Goal: Transaction & Acquisition: Obtain resource

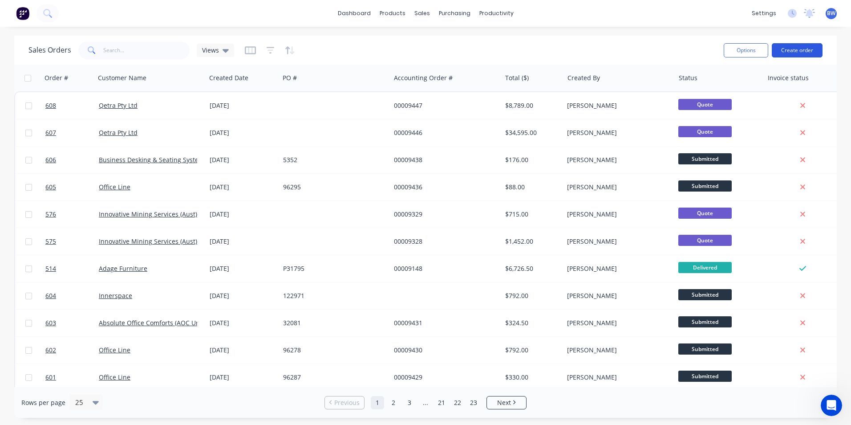
click at [790, 53] on button "Create order" at bounding box center [797, 50] width 51 height 14
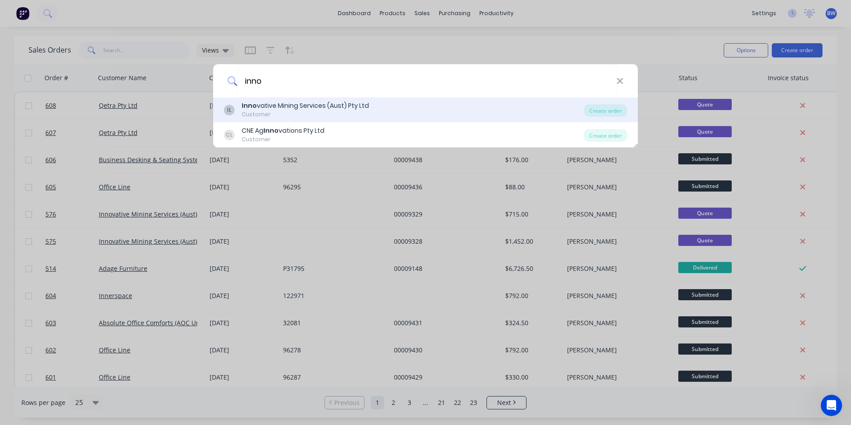
type input "inno"
click at [357, 113] on div "Customer" at bounding box center [305, 114] width 127 height 8
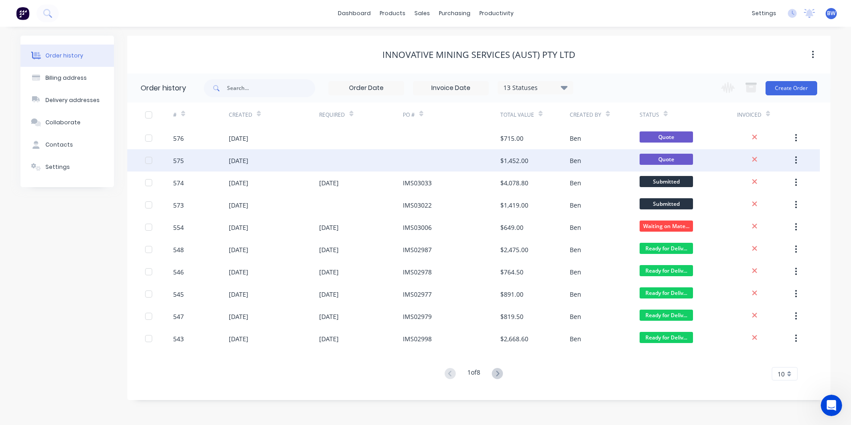
click at [393, 161] on div at bounding box center [361, 160] width 84 height 22
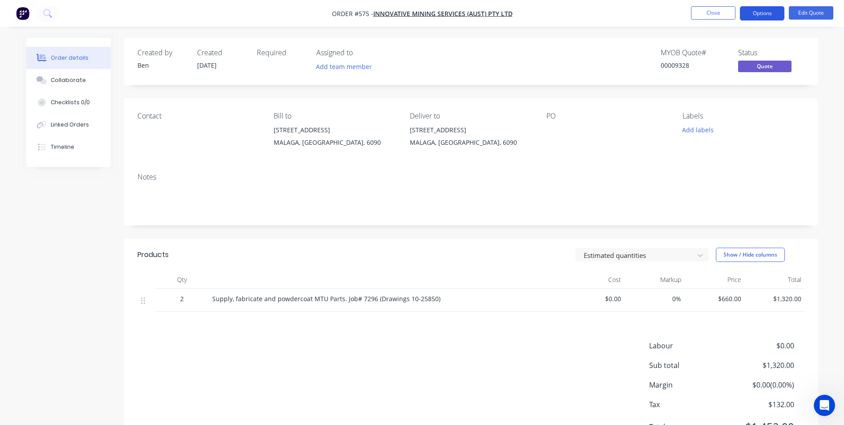
click at [759, 19] on button "Options" at bounding box center [762, 13] width 45 height 14
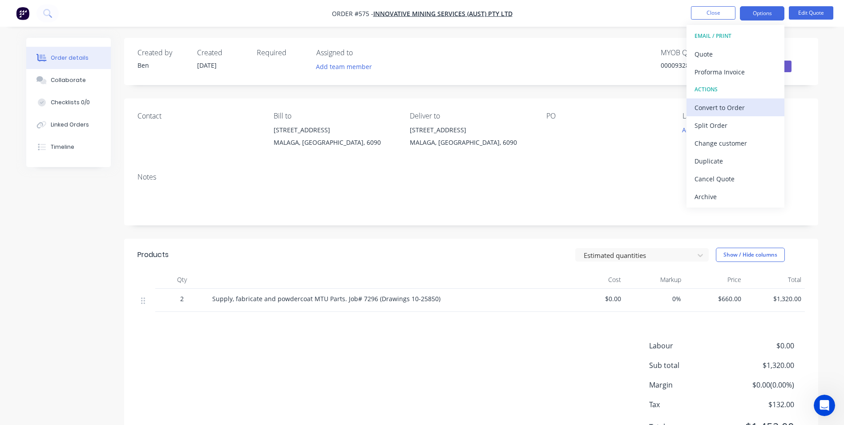
click at [726, 110] on div "Convert to Order" at bounding box center [736, 107] width 82 height 13
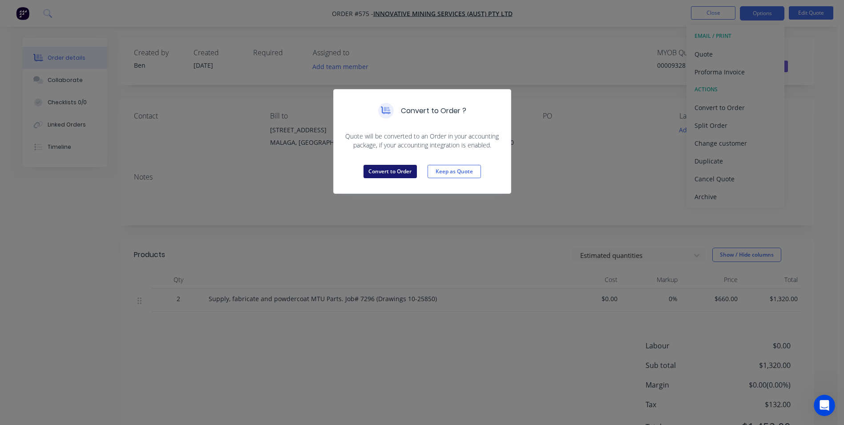
click at [386, 170] on button "Convert to Order" at bounding box center [390, 171] width 53 height 13
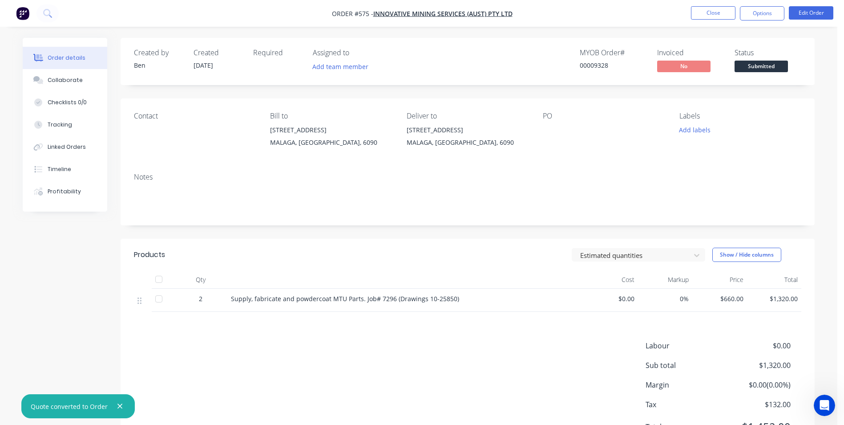
click at [542, 121] on div "Contact Bill to [STREET_ADDRESS] Deliver to [STREET_ADDRESS] PO Labels Add labe…" at bounding box center [468, 131] width 694 height 67
click at [820, 12] on button "Edit Order" at bounding box center [811, 12] width 45 height 13
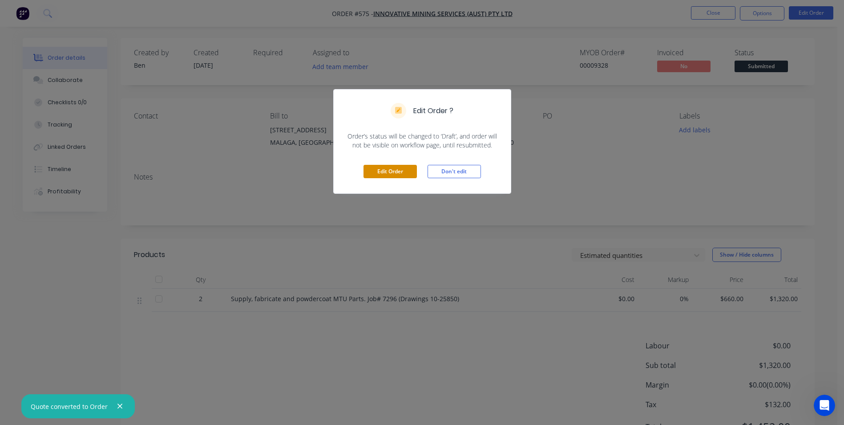
click at [388, 173] on button "Edit Order" at bounding box center [390, 171] width 53 height 13
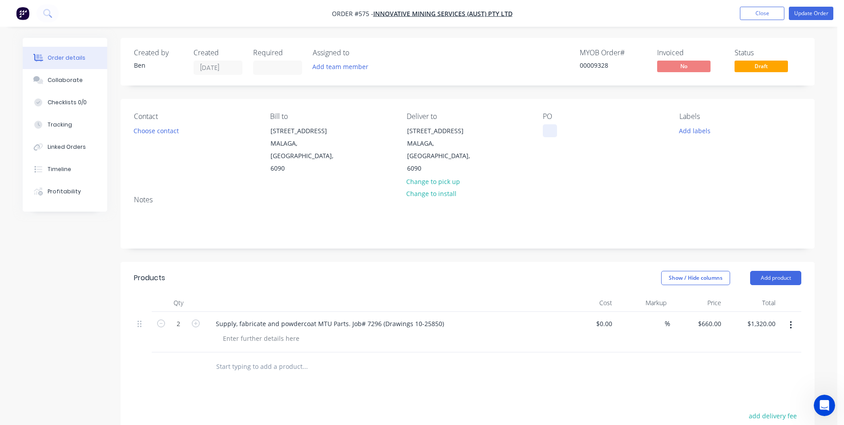
click at [550, 132] on div at bounding box center [550, 130] width 14 height 13
click at [288, 68] on input at bounding box center [278, 67] width 48 height 13
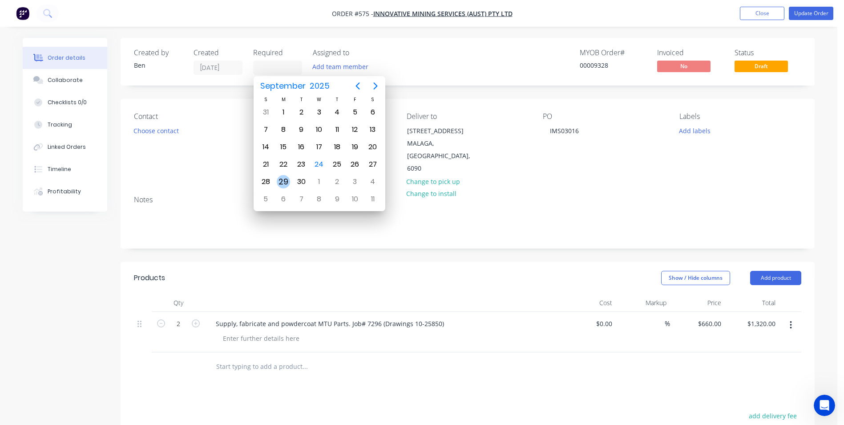
click at [286, 179] on div "29" at bounding box center [283, 181] width 13 height 13
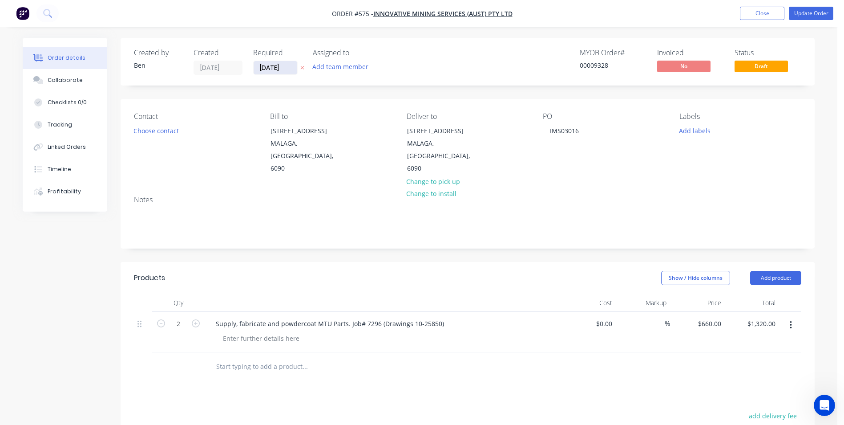
click at [284, 68] on input "[DATE]" at bounding box center [276, 67] width 44 height 13
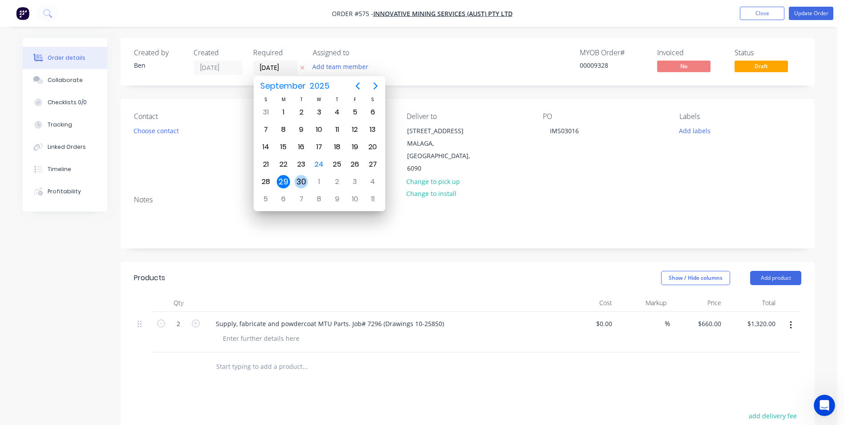
click at [301, 176] on div "30" at bounding box center [301, 181] width 13 height 13
type input "[DATE]"
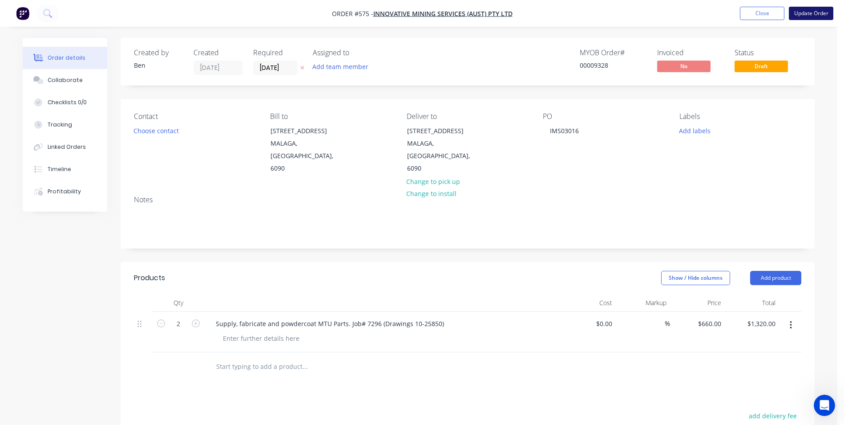
click at [816, 15] on button "Update Order" at bounding box center [811, 13] width 45 height 13
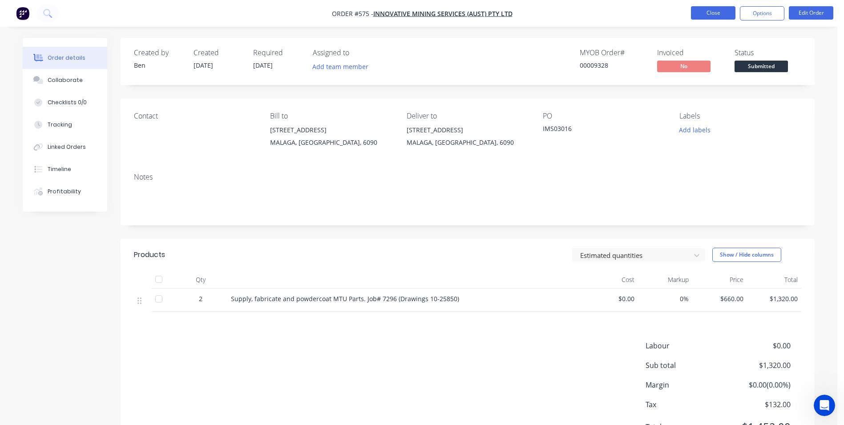
click at [708, 13] on button "Close" at bounding box center [713, 12] width 45 height 13
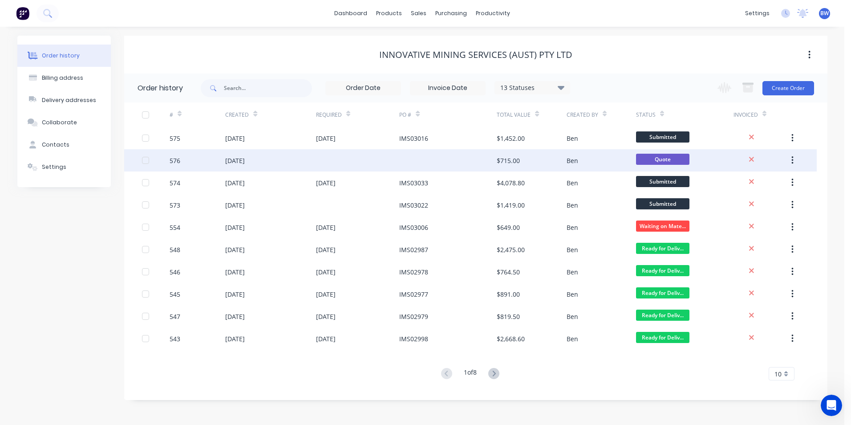
click at [461, 161] on div at bounding box center [447, 160] width 97 height 22
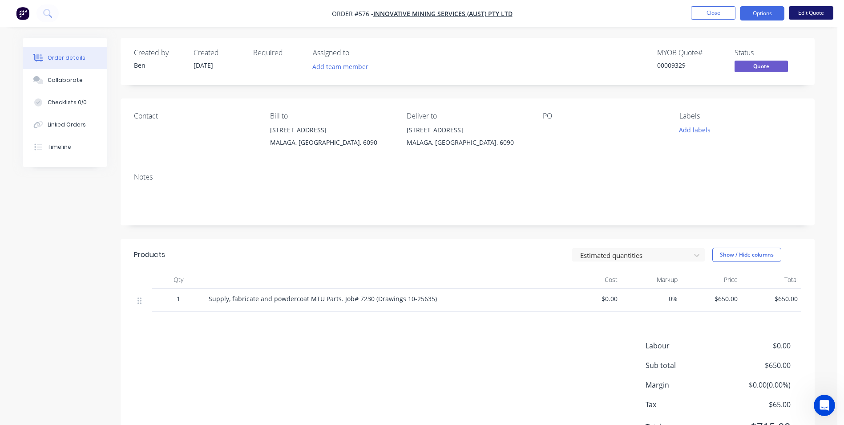
click at [804, 16] on button "Edit Quote" at bounding box center [811, 12] width 45 height 13
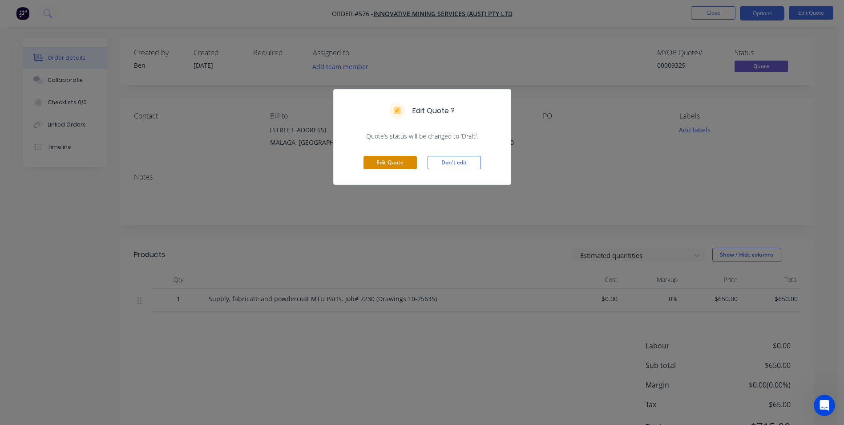
click at [403, 165] on button "Edit Quote" at bounding box center [390, 162] width 53 height 13
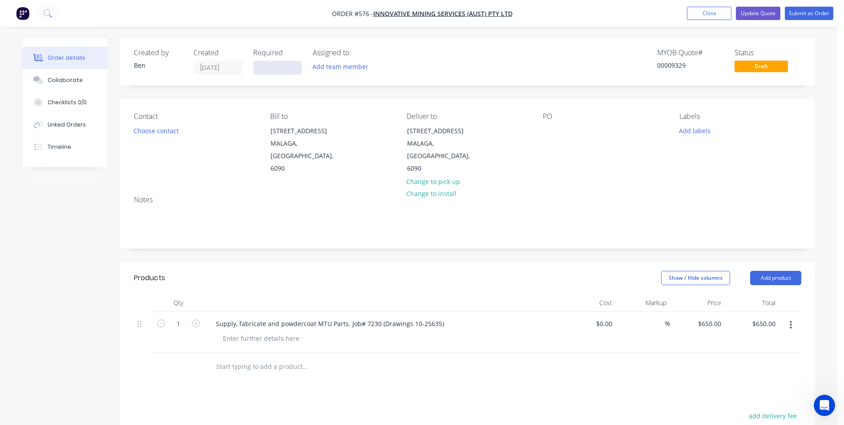
click at [289, 73] on input at bounding box center [278, 67] width 48 height 13
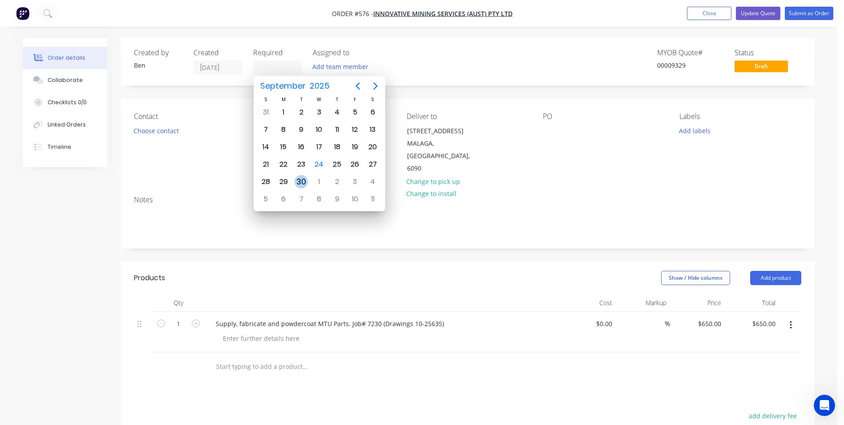
click at [299, 179] on div "30" at bounding box center [301, 181] width 13 height 13
type input "[DATE]"
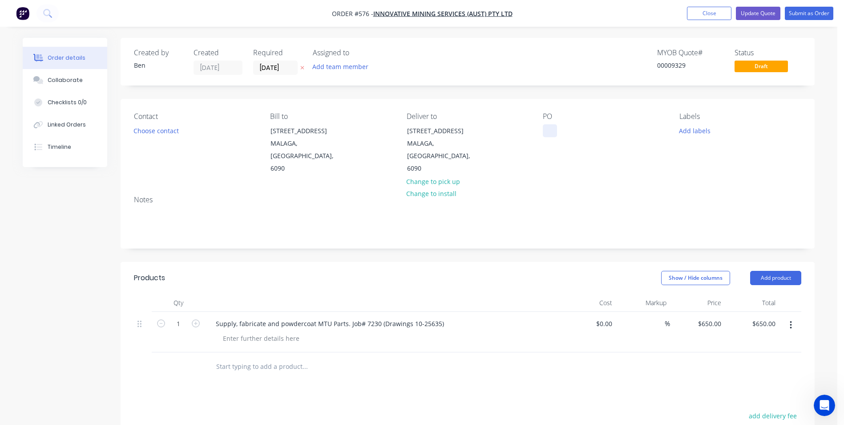
click at [547, 129] on div at bounding box center [550, 130] width 14 height 13
click at [810, 12] on button "Submit as Order" at bounding box center [809, 13] width 49 height 13
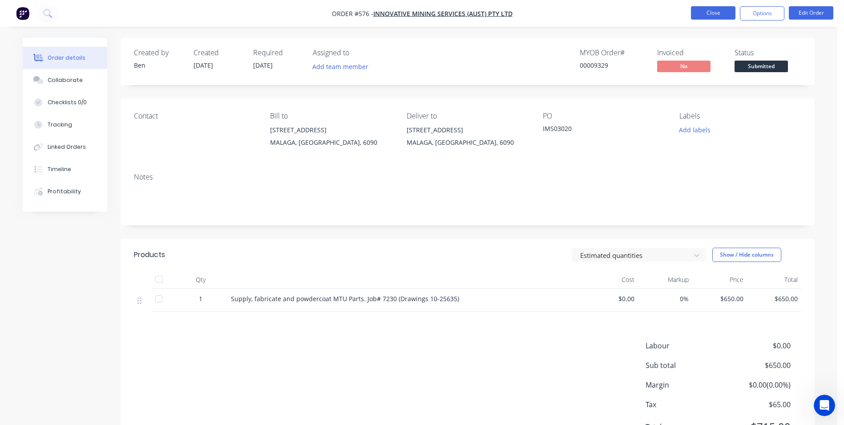
click at [727, 14] on button "Close" at bounding box center [713, 12] width 45 height 13
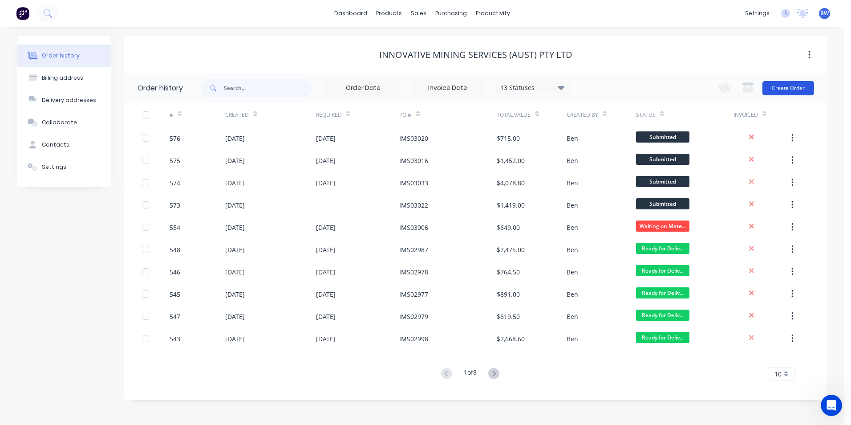
click at [779, 90] on button "Create Order" at bounding box center [789, 88] width 52 height 14
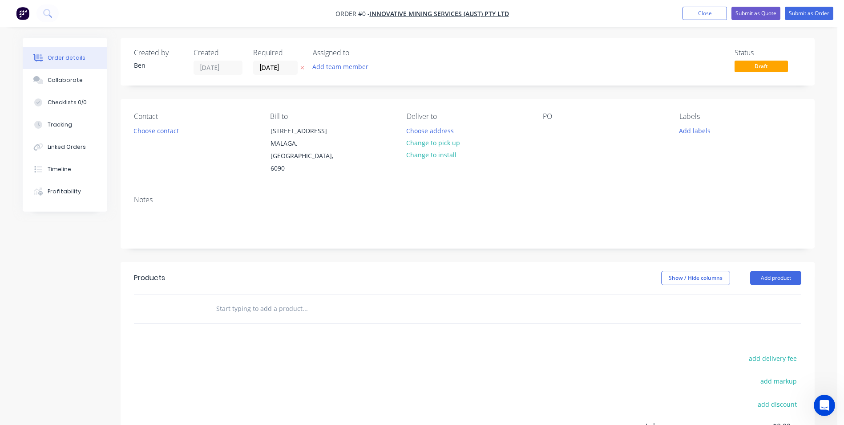
click at [304, 68] on icon "button" at bounding box center [302, 67] width 4 height 5
click at [436, 132] on button "Choose address" at bounding box center [430, 130] width 57 height 12
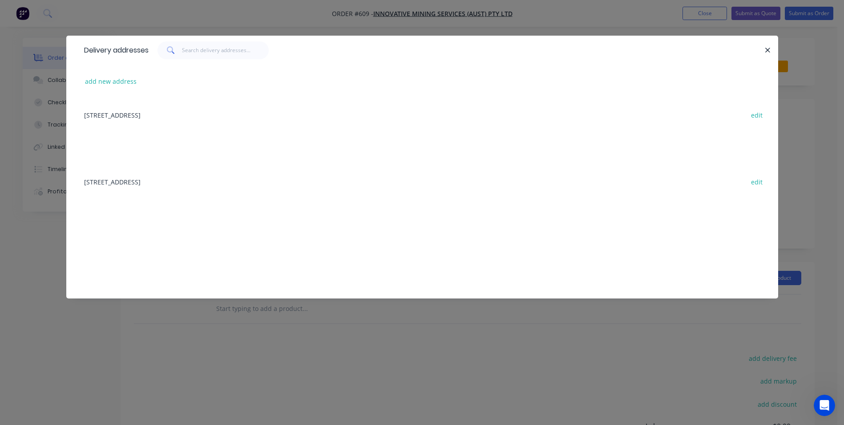
click at [239, 112] on div "[STREET_ADDRESS] edit" at bounding box center [423, 114] width 686 height 33
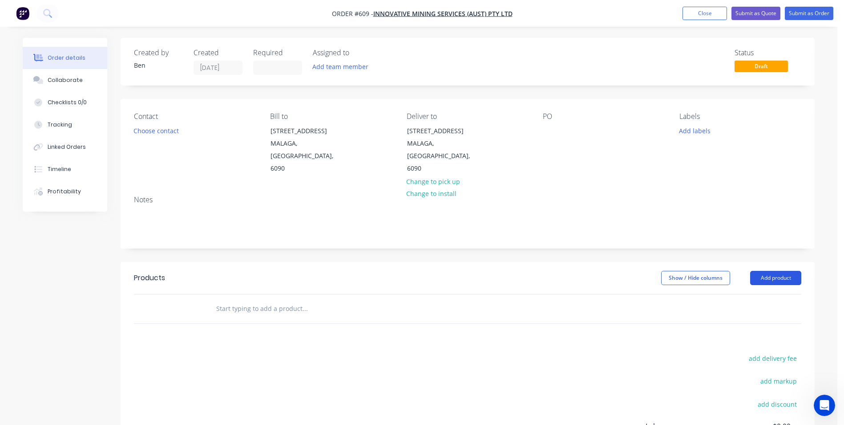
click at [777, 271] on button "Add product" at bounding box center [776, 278] width 51 height 14
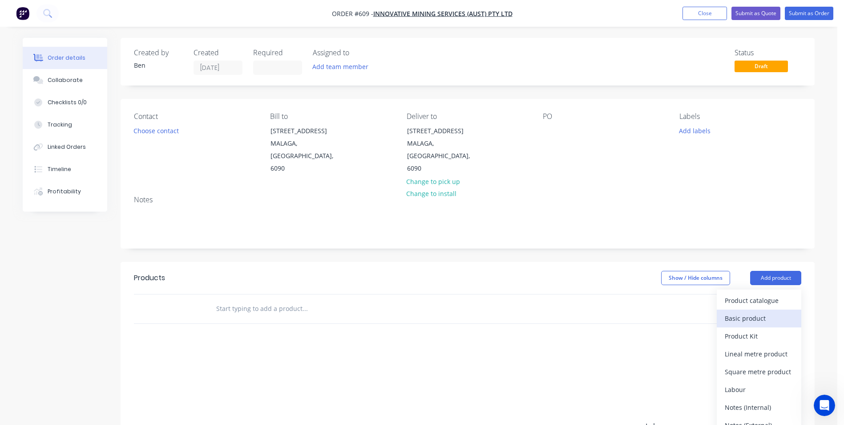
click at [767, 312] on div "Basic product" at bounding box center [759, 318] width 69 height 13
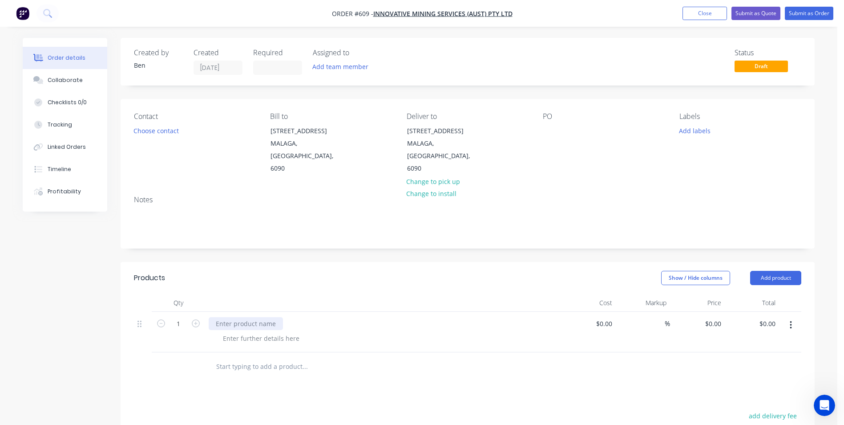
click at [228, 317] on div at bounding box center [246, 323] width 74 height 13
paste div
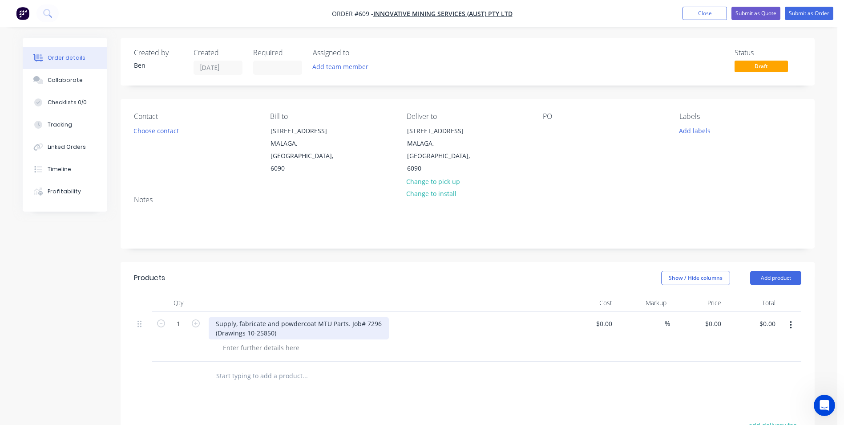
click at [378, 317] on div "Supply, fabricate and powdercoat MTU Parts. Job# 7296 (Drawings 10-25850)" at bounding box center [299, 328] width 180 height 22
click at [273, 321] on div "Supply, fabricate and powdercoat MTU Parts. Job# 7298 (Drawings 10-25850)" at bounding box center [299, 328] width 180 height 22
click at [214, 320] on div "Supply, fabricate and powdercoat MTU Parts. Job# 7298 (Drawings 10-25805)" at bounding box center [299, 328] width 180 height 22
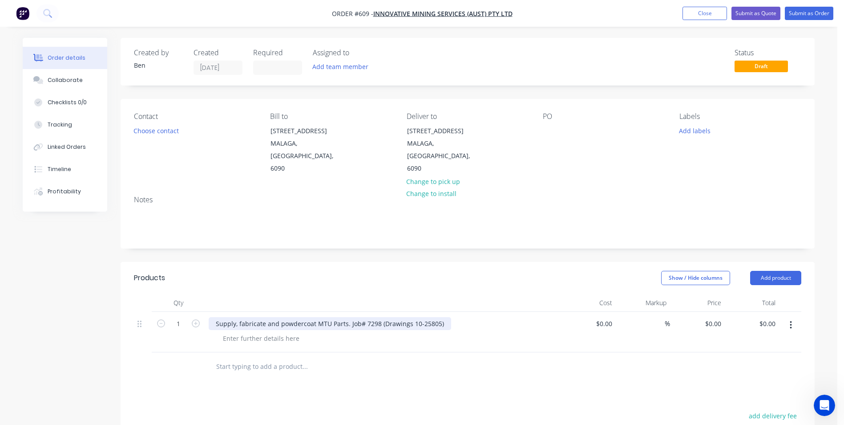
click at [438, 317] on div "Supply, fabricate and powdercoat MTU Parts. Job# 7298 (Drawings 10-25805)" at bounding box center [330, 323] width 243 height 13
drag, startPoint x: 438, startPoint y: 311, endPoint x: 215, endPoint y: 311, distance: 223.0
click at [215, 317] on div "Supply, fabricate and powdercoat MTU Parts. Job# 7298 (Drawings 10-25805)" at bounding box center [330, 323] width 243 height 13
copy div "Supply, fabricate and powdercoat MTU Parts. Job# 7298 (Drawings 10-25805)"
click at [715, 317] on input "0" at bounding box center [715, 323] width 20 height 13
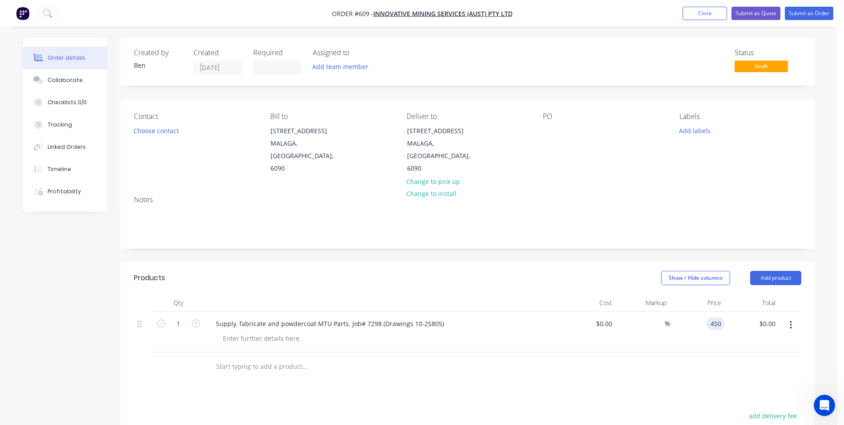
type input "$450.00"
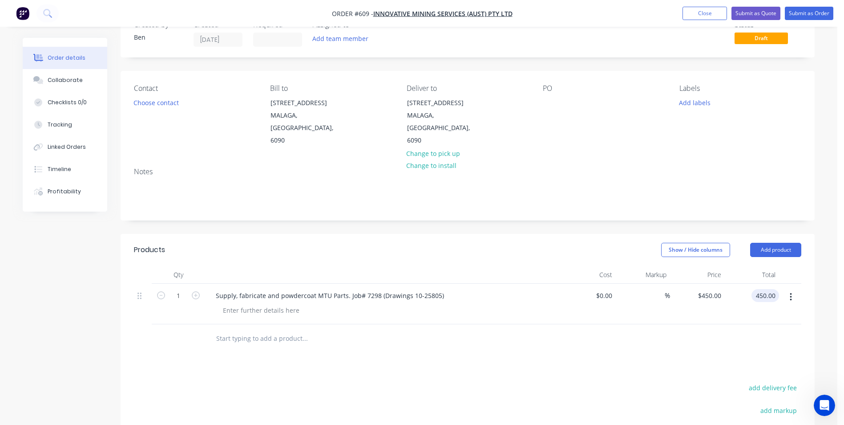
scroll to position [171, 0]
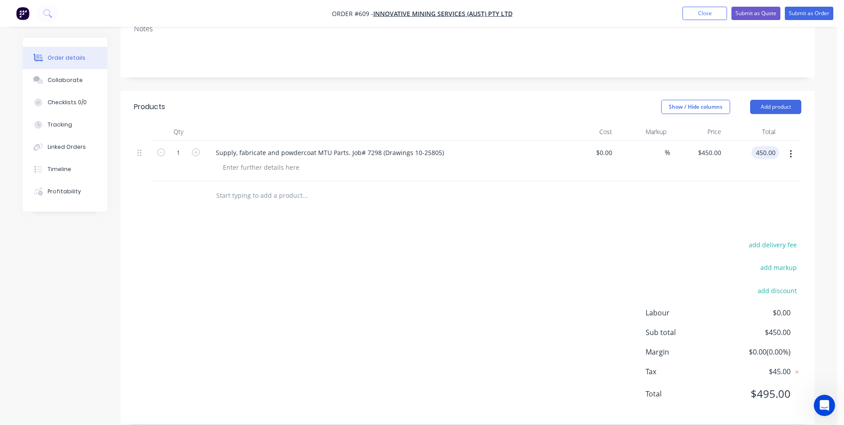
type input "$450.00"
click at [518, 318] on div "add delivery fee add markup add discount Labour $0.00 Sub total $450.00 Margin …" at bounding box center [468, 325] width 668 height 172
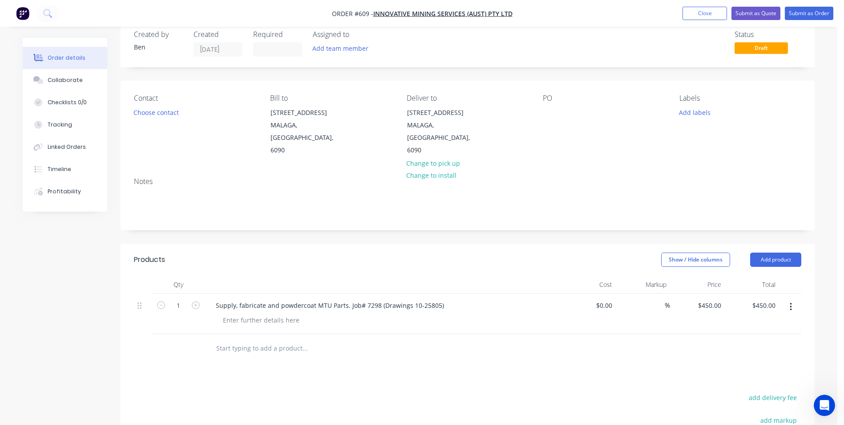
scroll to position [0, 0]
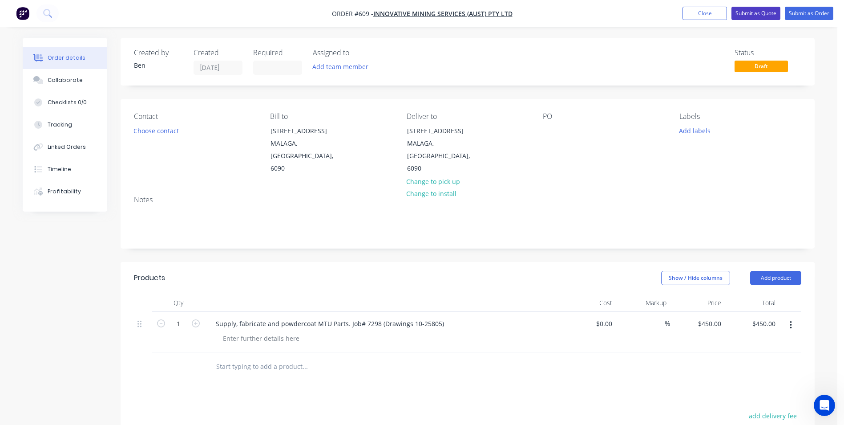
click at [747, 13] on button "Submit as Quote" at bounding box center [756, 13] width 49 height 13
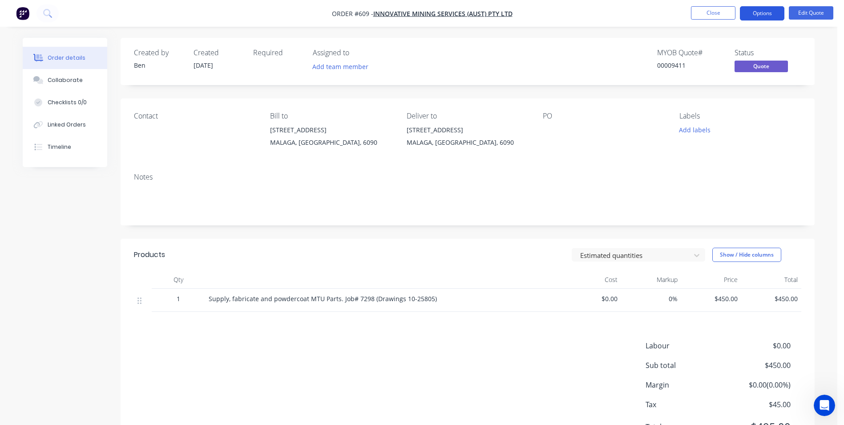
click at [771, 17] on button "Options" at bounding box center [762, 13] width 45 height 14
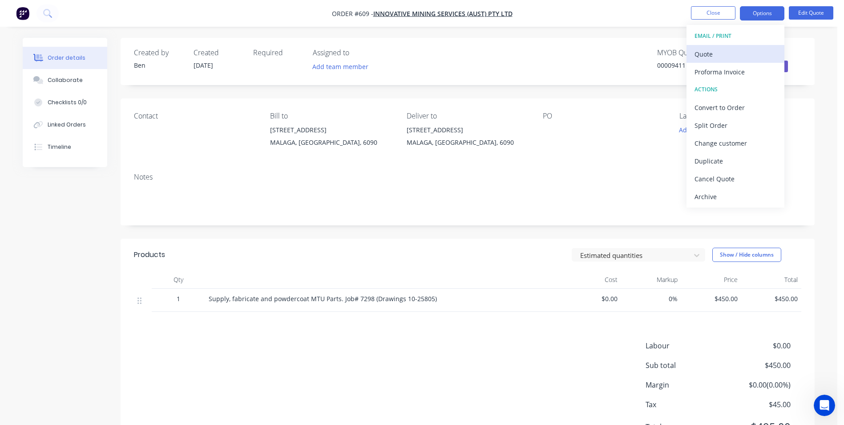
click at [729, 52] on div "Quote" at bounding box center [736, 54] width 82 height 13
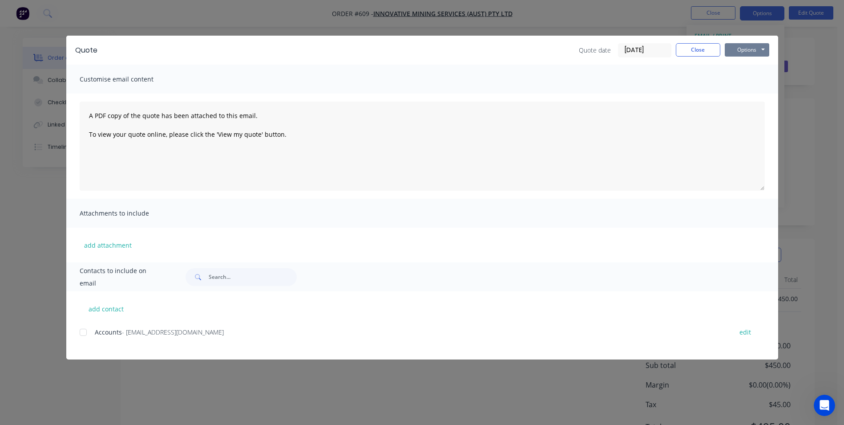
click at [732, 50] on button "Options" at bounding box center [747, 49] width 45 height 13
click at [731, 67] on button "Preview" at bounding box center [753, 65] width 57 height 15
click at [702, 49] on button "Close" at bounding box center [698, 49] width 45 height 13
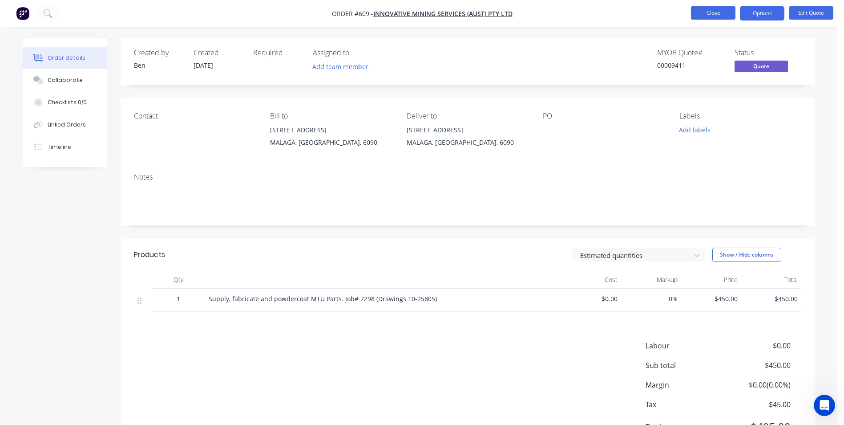
click at [702, 16] on button "Close" at bounding box center [713, 12] width 45 height 13
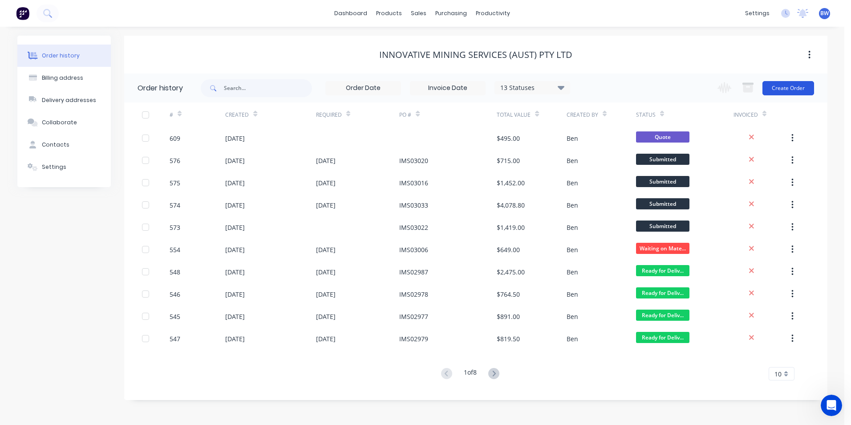
click at [788, 84] on button "Create Order" at bounding box center [789, 88] width 52 height 14
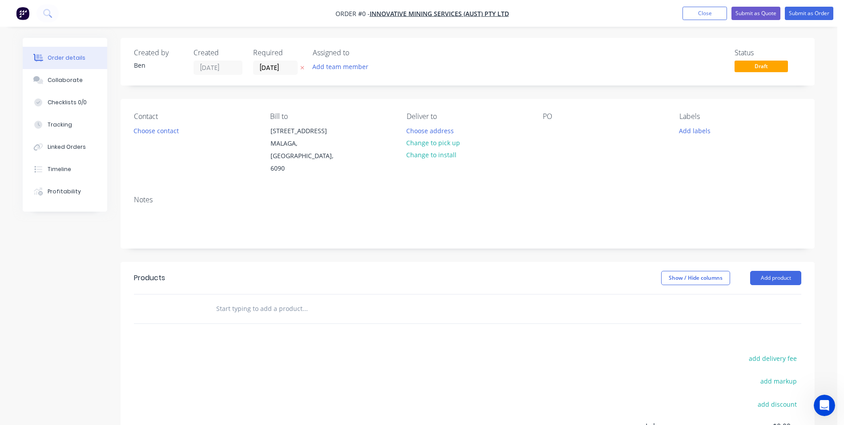
click at [302, 69] on icon "button" at bounding box center [302, 67] width 4 height 5
click at [430, 130] on button "Choose address" at bounding box center [430, 130] width 57 height 12
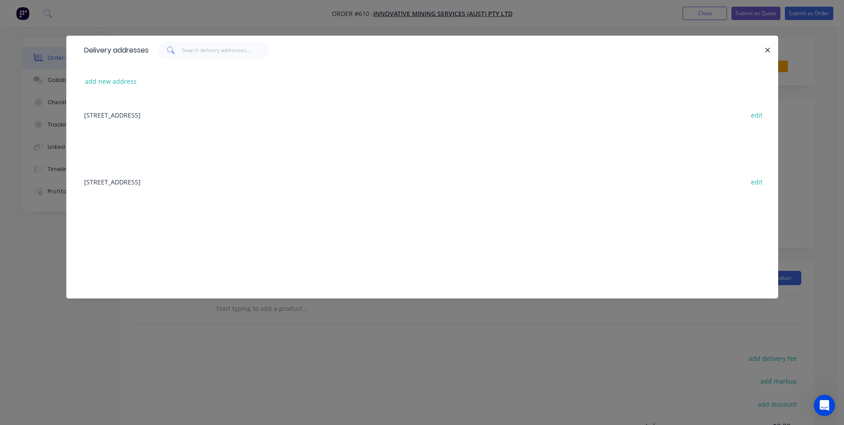
click at [216, 109] on div "[STREET_ADDRESS] edit" at bounding box center [423, 114] width 686 height 33
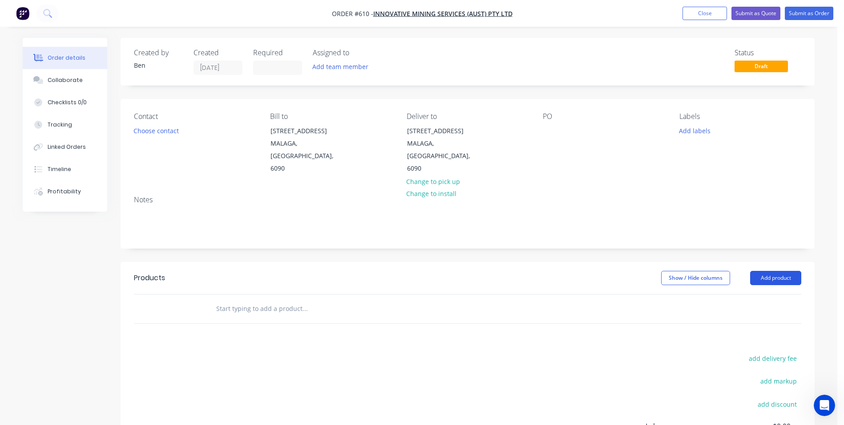
click at [791, 271] on button "Add product" at bounding box center [776, 278] width 51 height 14
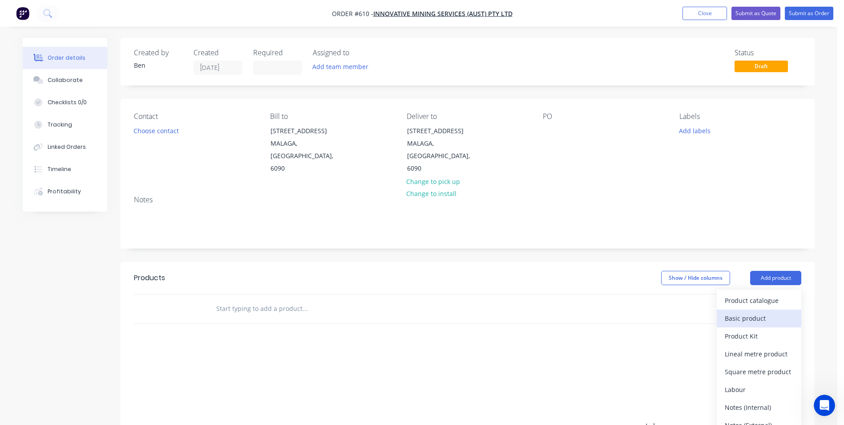
click at [747, 309] on button "Basic product" at bounding box center [759, 318] width 85 height 18
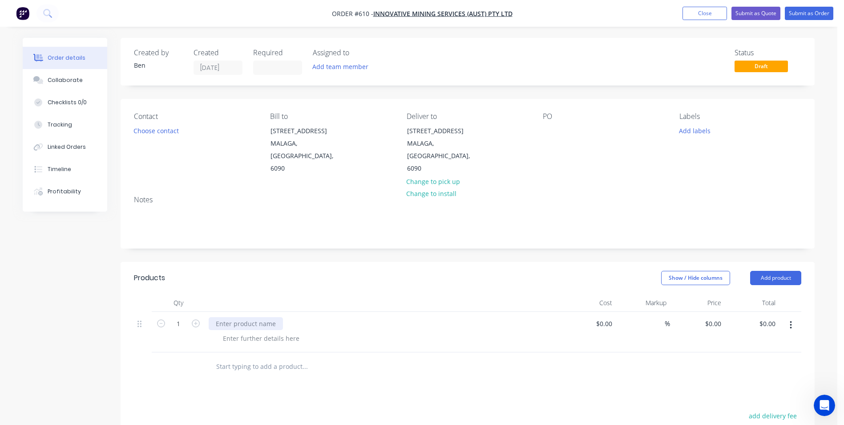
drag, startPoint x: 198, startPoint y: 312, endPoint x: 213, endPoint y: 309, distance: 15.7
click at [198, 319] on icon "button" at bounding box center [196, 323] width 8 height 8
type input "2"
click at [227, 317] on div at bounding box center [246, 323] width 74 height 13
paste div
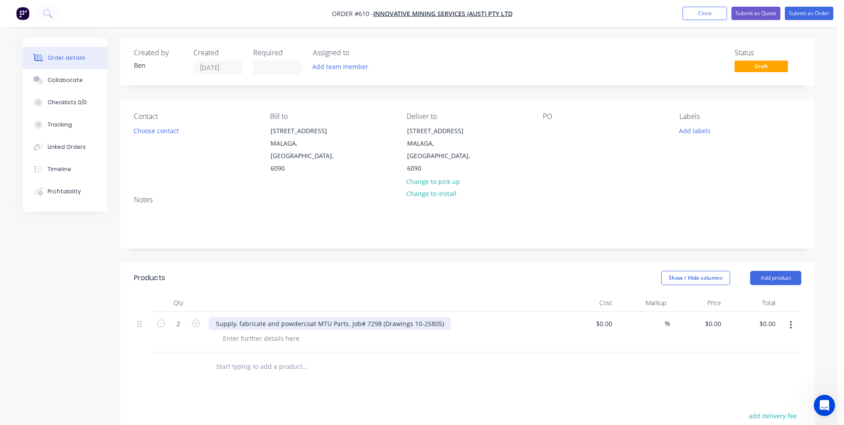
click at [377, 317] on div "Supply, fabricate and powdercoat MTU Parts. Job# 7298 (Drawings 10-25805)" at bounding box center [330, 323] width 243 height 13
click at [706, 312] on div "0 0" at bounding box center [697, 332] width 55 height 41
type input "$450.00"
type input "$900.00"
click at [756, 12] on button "Submit as Quote" at bounding box center [756, 13] width 49 height 13
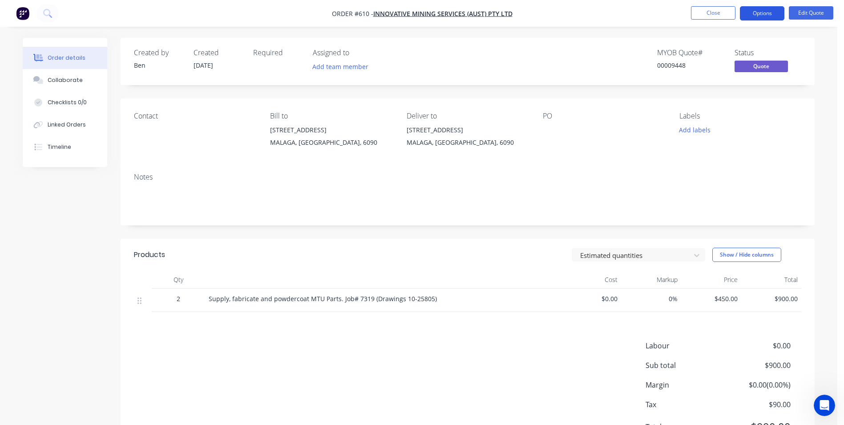
click at [757, 17] on button "Options" at bounding box center [762, 13] width 45 height 14
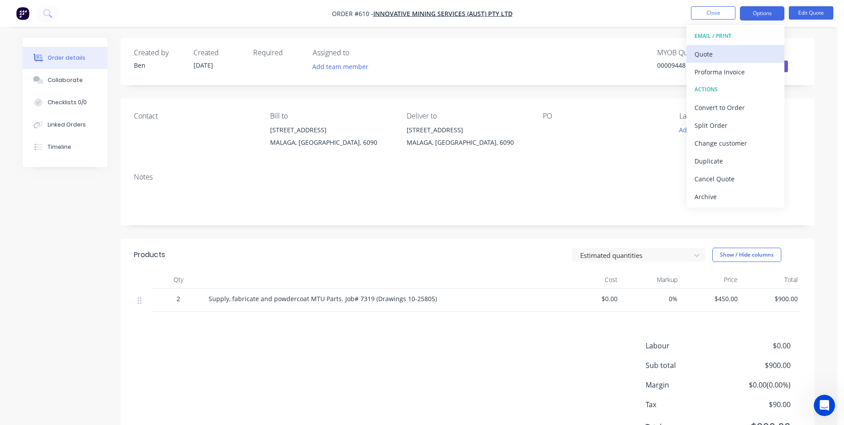
click at [735, 49] on div "Quote" at bounding box center [736, 54] width 82 height 13
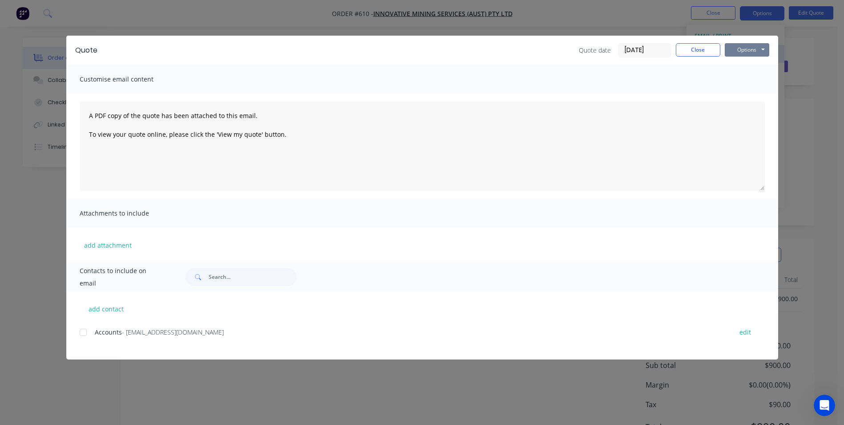
click at [735, 49] on button "Options" at bounding box center [747, 49] width 45 height 13
click at [734, 62] on button "Preview" at bounding box center [753, 65] width 57 height 15
click at [694, 48] on button "Close" at bounding box center [698, 49] width 45 height 13
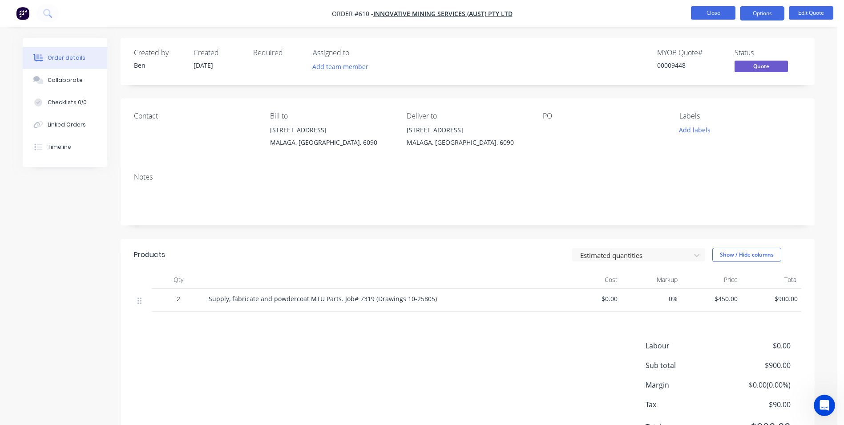
click at [705, 17] on button "Close" at bounding box center [713, 12] width 45 height 13
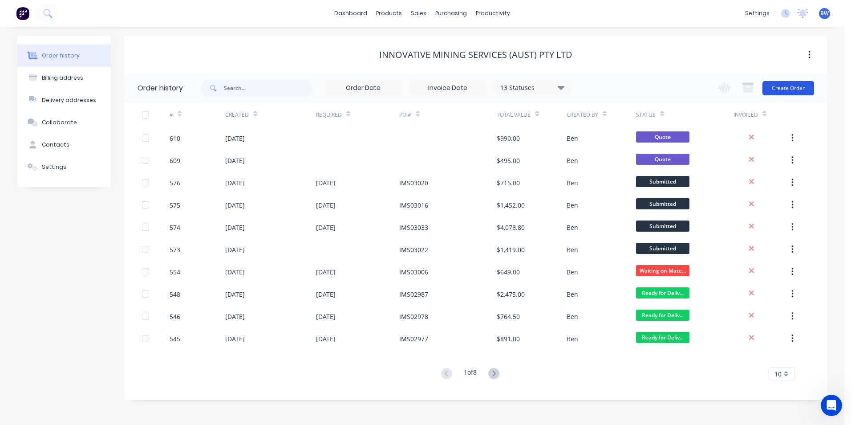
click at [773, 88] on button "Create Order" at bounding box center [789, 88] width 52 height 14
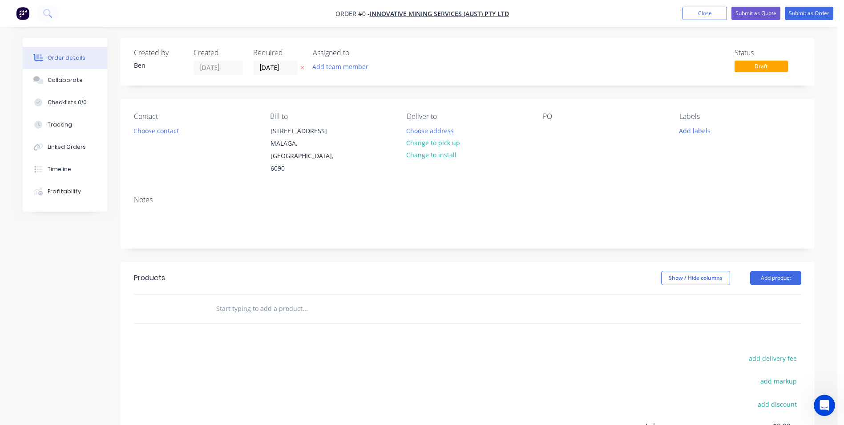
click at [301, 69] on icon "button" at bounding box center [303, 68] width 4 height 4
click at [425, 130] on button "Choose address" at bounding box center [430, 130] width 57 height 12
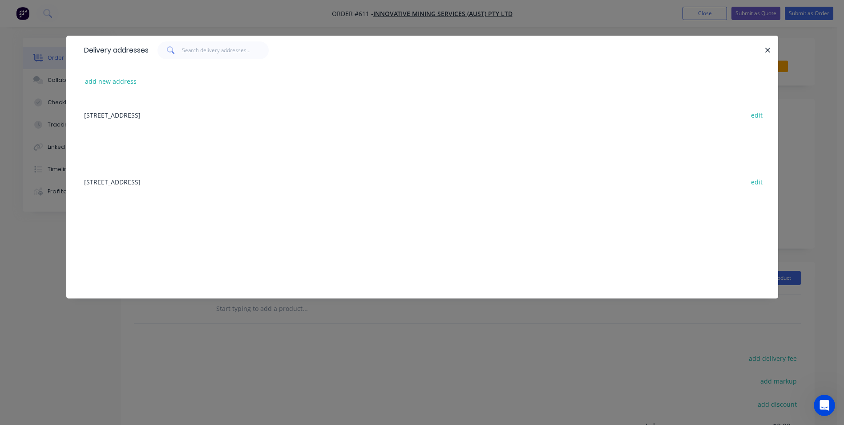
click at [278, 108] on div "[STREET_ADDRESS] edit" at bounding box center [423, 114] width 686 height 33
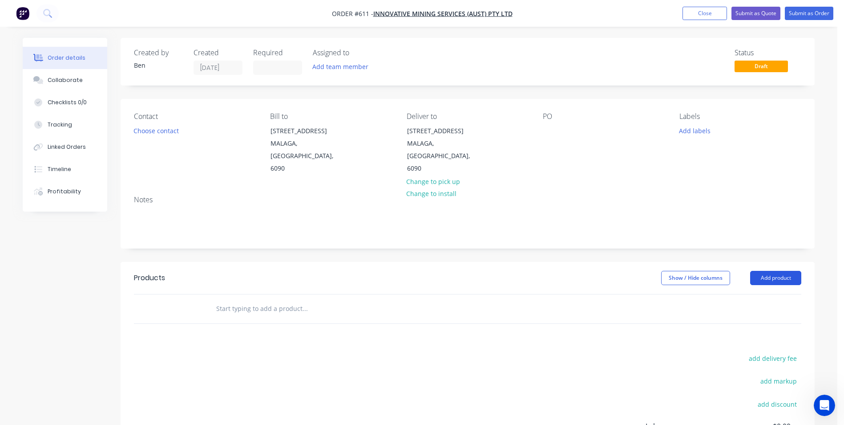
click at [773, 271] on button "Add product" at bounding box center [776, 278] width 51 height 14
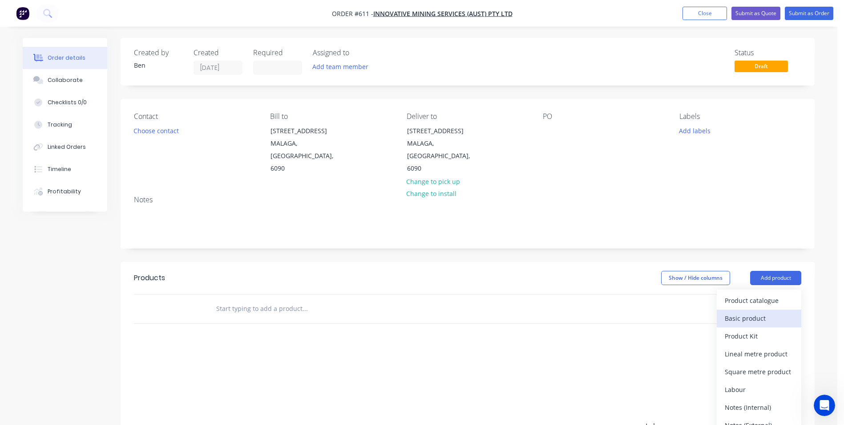
click at [758, 312] on div "Basic product" at bounding box center [759, 318] width 69 height 13
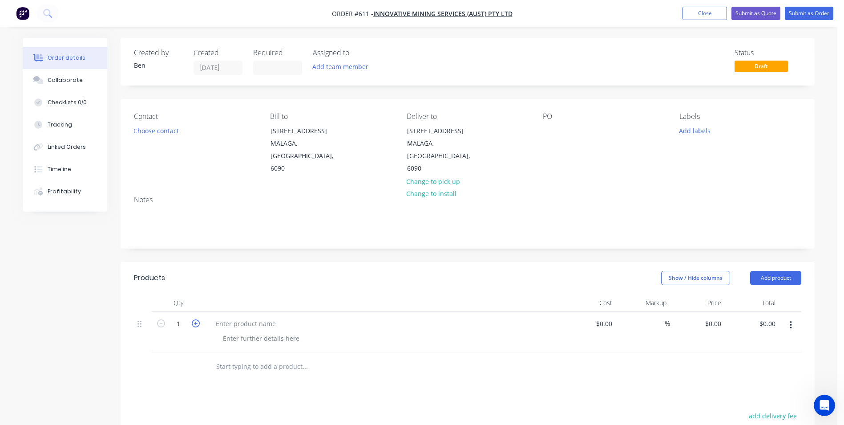
click at [197, 319] on icon "button" at bounding box center [196, 323] width 8 height 8
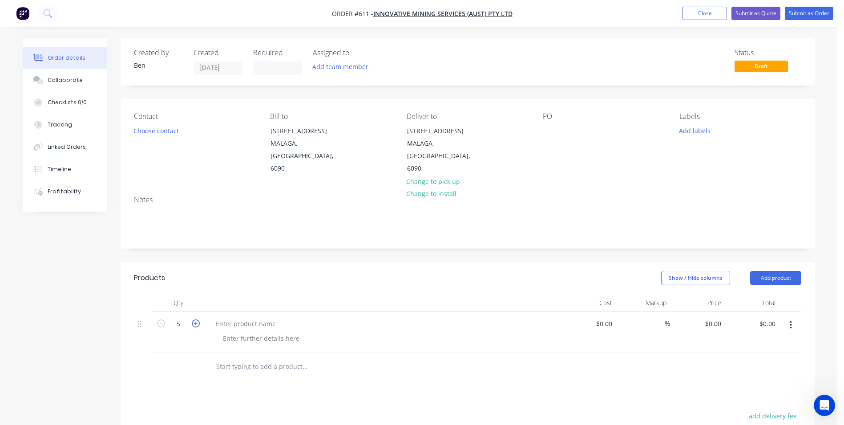
type input "6"
click at [220, 317] on div at bounding box center [246, 323] width 74 height 13
paste div
click at [376, 317] on div "Supply, fabricate and powdercoat MTU Parts. Job# 7298 (Drawings 10-25805)" at bounding box center [330, 323] width 243 height 13
click at [705, 312] on div "0 $0.00" at bounding box center [697, 332] width 55 height 41
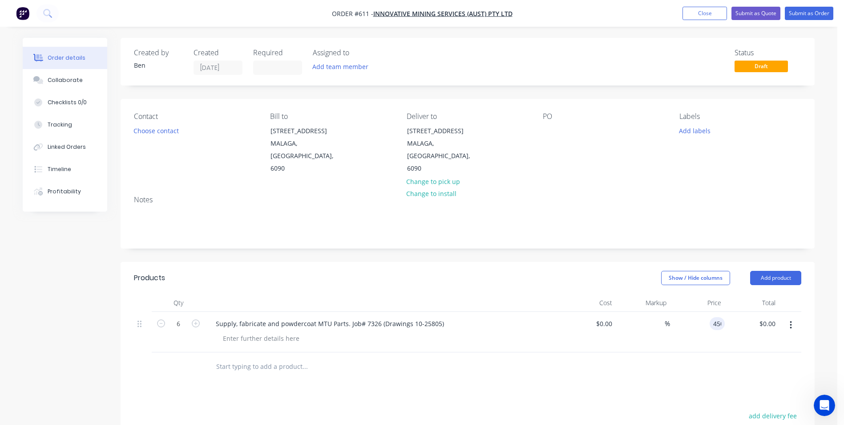
type input "$450.00"
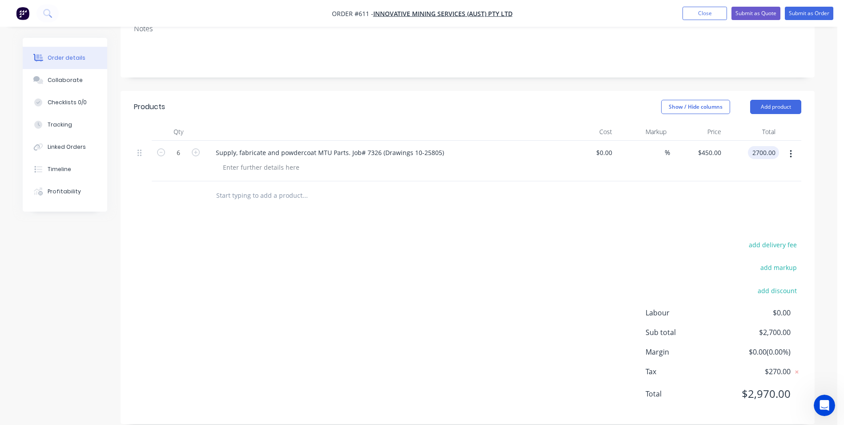
type input "$2,700.00"
click at [467, 344] on div "add delivery fee add markup add discount Labour $0.00 Sub total $2,700.00 Margi…" at bounding box center [468, 325] width 668 height 172
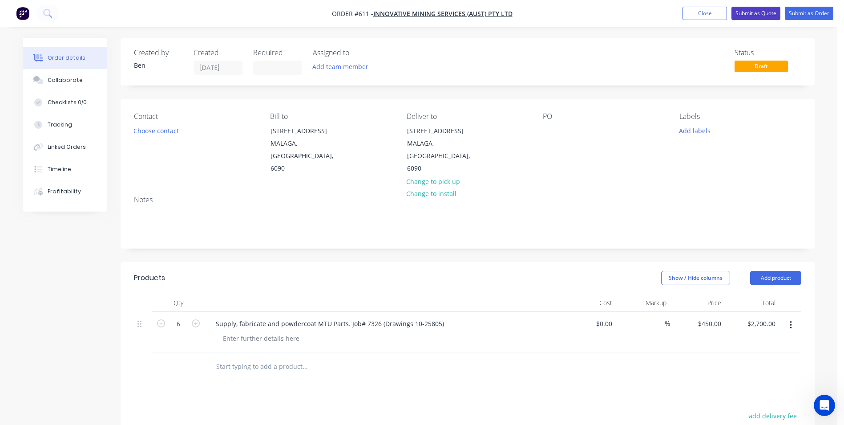
click at [751, 14] on button "Submit as Quote" at bounding box center [756, 13] width 49 height 13
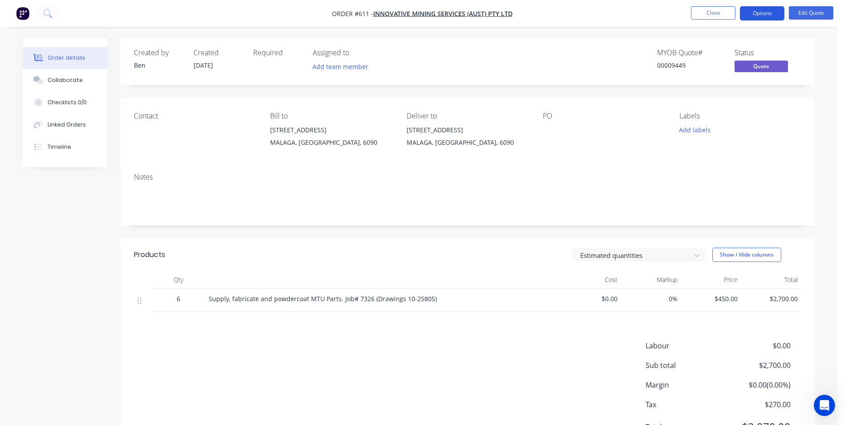
click at [754, 12] on button "Options" at bounding box center [762, 13] width 45 height 14
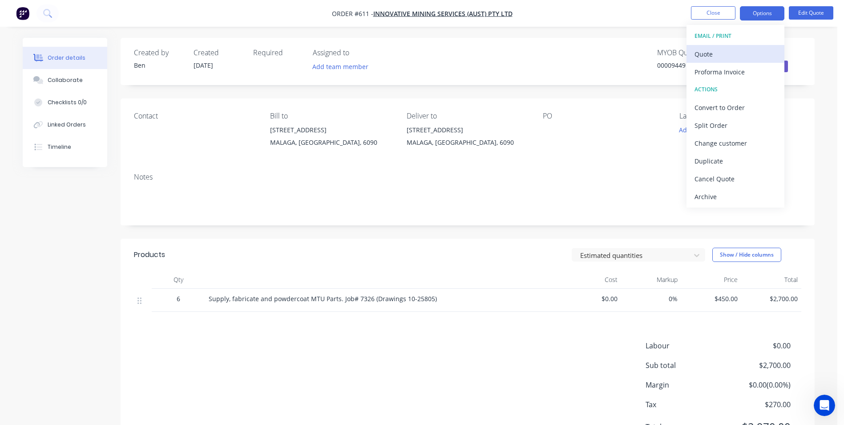
click at [730, 51] on div "Quote" at bounding box center [736, 54] width 82 height 13
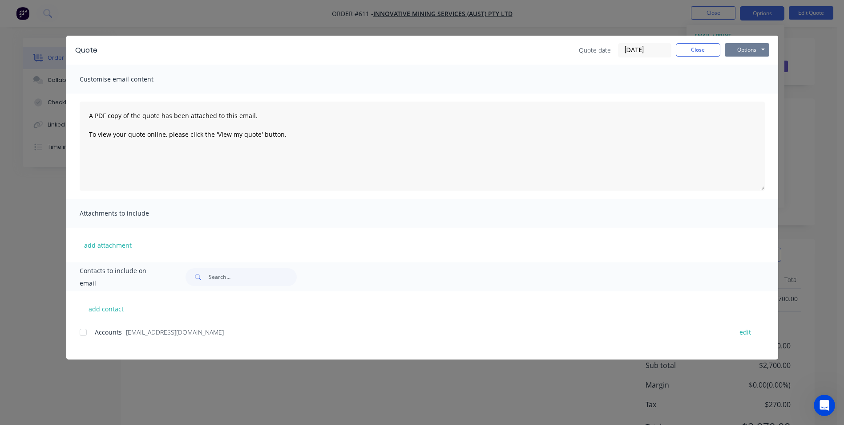
click at [736, 51] on button "Options" at bounding box center [747, 49] width 45 height 13
click at [732, 62] on button "Preview" at bounding box center [753, 65] width 57 height 15
click at [709, 49] on button "Close" at bounding box center [698, 49] width 45 height 13
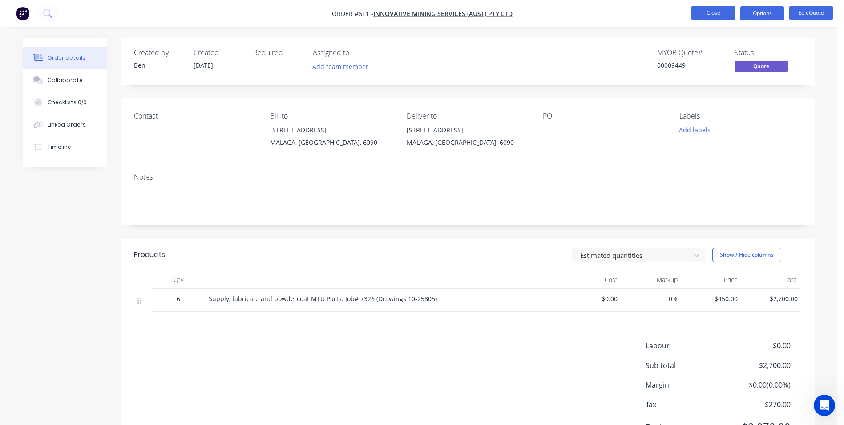
click at [713, 13] on button "Close" at bounding box center [713, 12] width 45 height 13
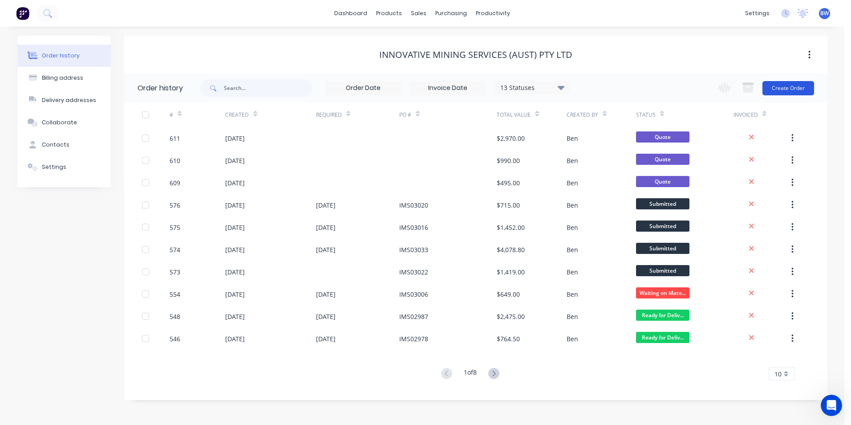
click at [807, 93] on button "Create Order" at bounding box center [789, 88] width 52 height 14
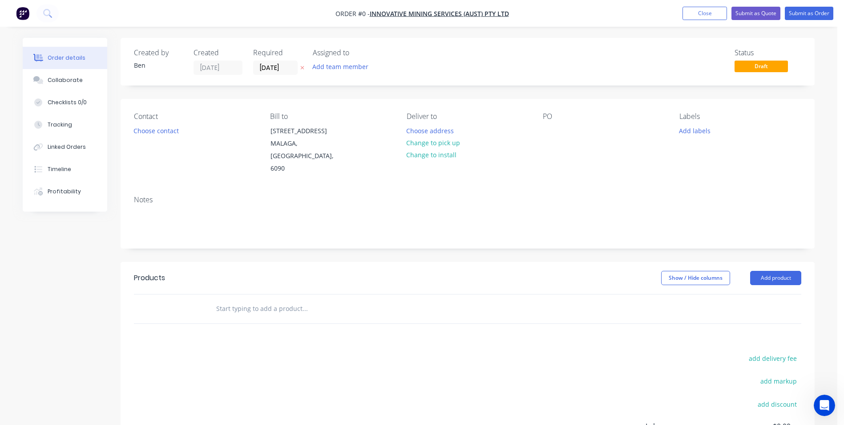
click at [303, 66] on icon "button" at bounding box center [302, 67] width 4 height 5
click at [438, 132] on button "Choose address" at bounding box center [430, 130] width 57 height 12
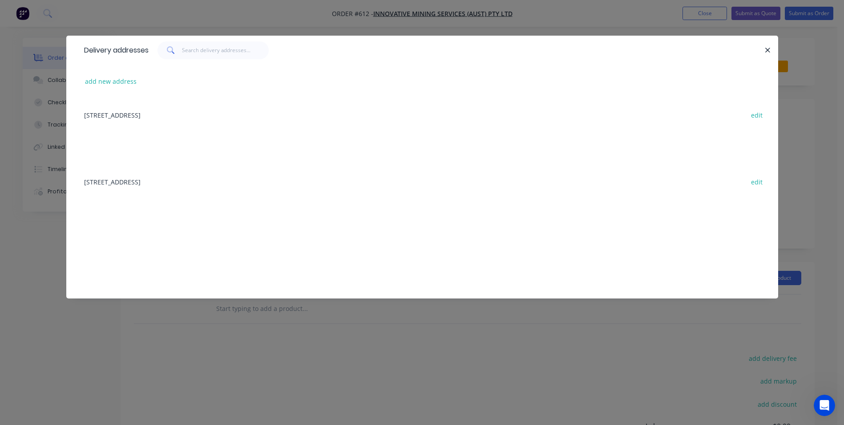
click at [269, 119] on div "[STREET_ADDRESS] edit" at bounding box center [423, 114] width 686 height 33
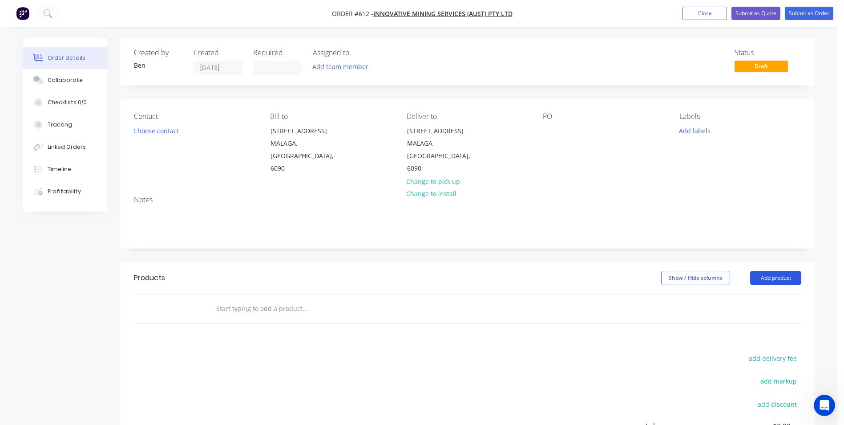
click at [778, 271] on button "Add product" at bounding box center [776, 278] width 51 height 14
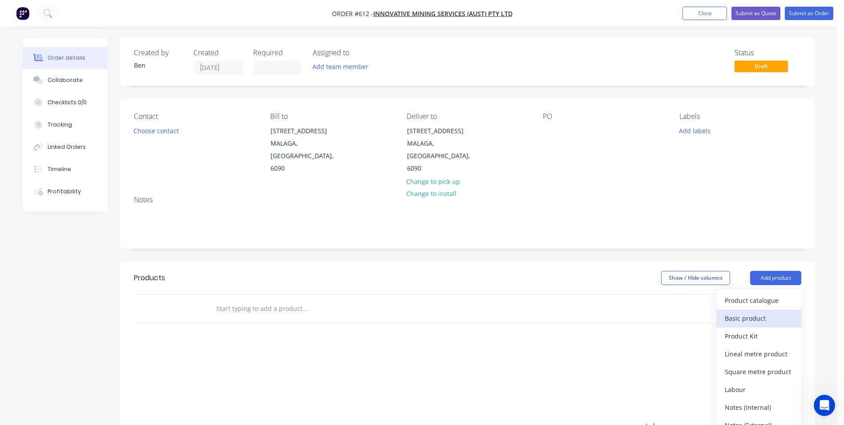
click at [753, 312] on div "Basic product" at bounding box center [759, 318] width 69 height 13
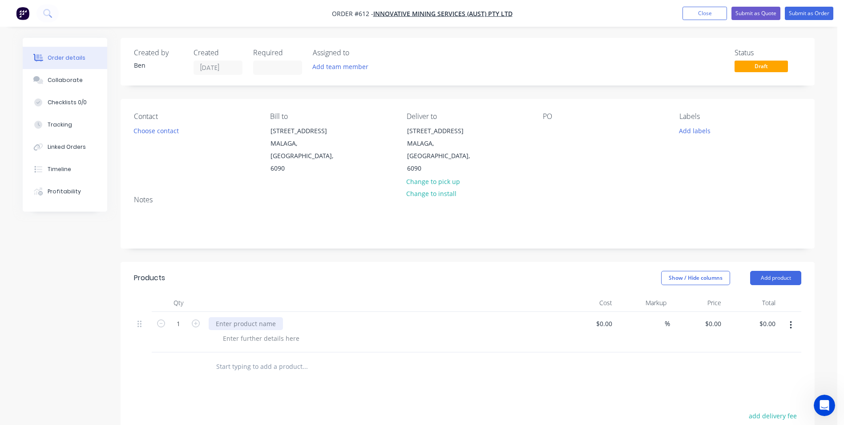
click at [235, 317] on div at bounding box center [246, 323] width 74 height 13
paste div
click at [375, 317] on div "Supply, fabricate and powdercoat MTU Parts. Job# 7298 (Drawings 10-25805)" at bounding box center [330, 323] width 243 height 13
click at [436, 317] on div "Supply, fabricate and powdercoat MTU Parts. Job# 7311 (Drawings 10-25805)" at bounding box center [330, 323] width 243 height 13
click at [715, 317] on div "0 0" at bounding box center [720, 323] width 10 height 13
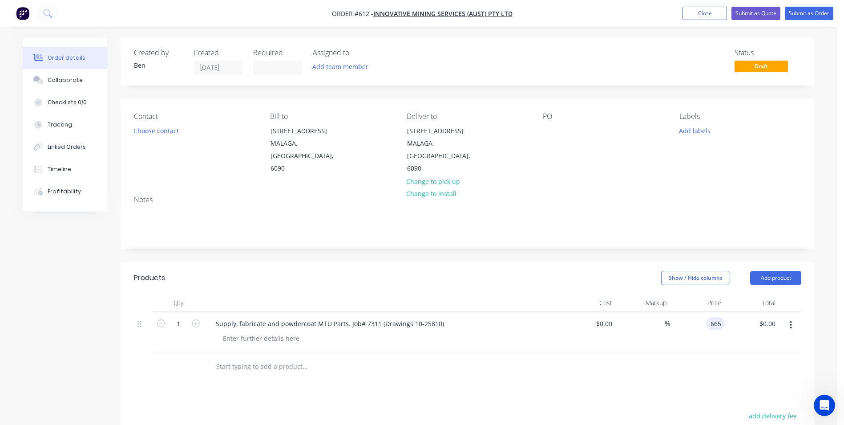
type input "$665.00"
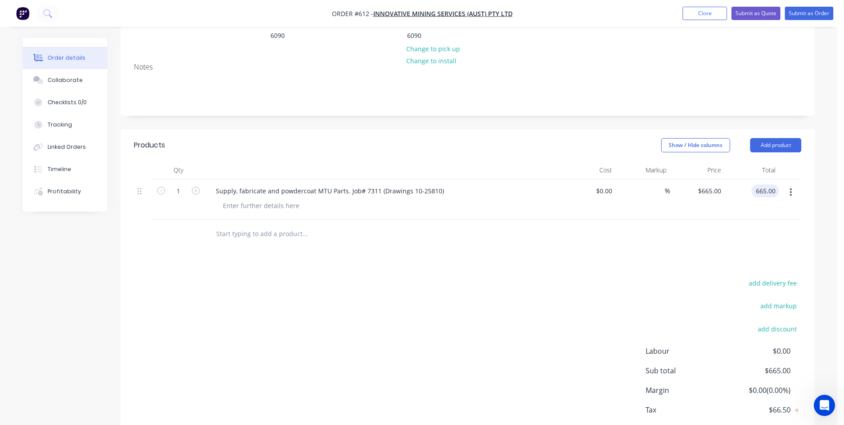
scroll to position [134, 0]
type input "$665.00"
click at [489, 344] on div "add delivery fee add markup add discount Labour $0.00 Sub total $665.00 Margin …" at bounding box center [468, 362] width 668 height 172
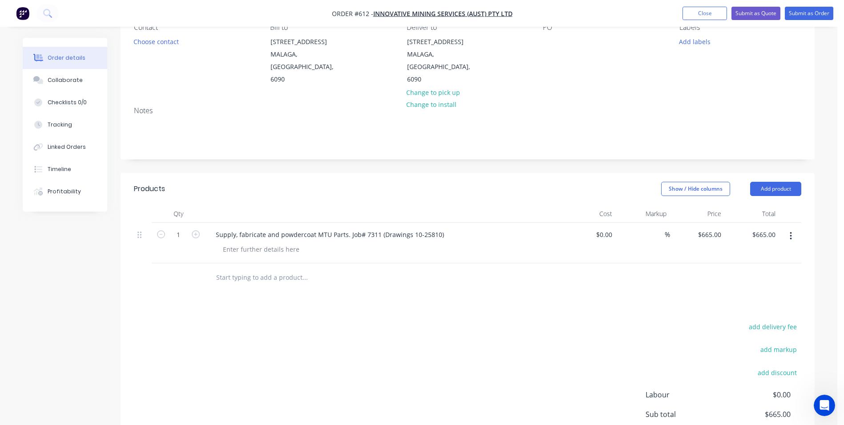
scroll to position [0, 0]
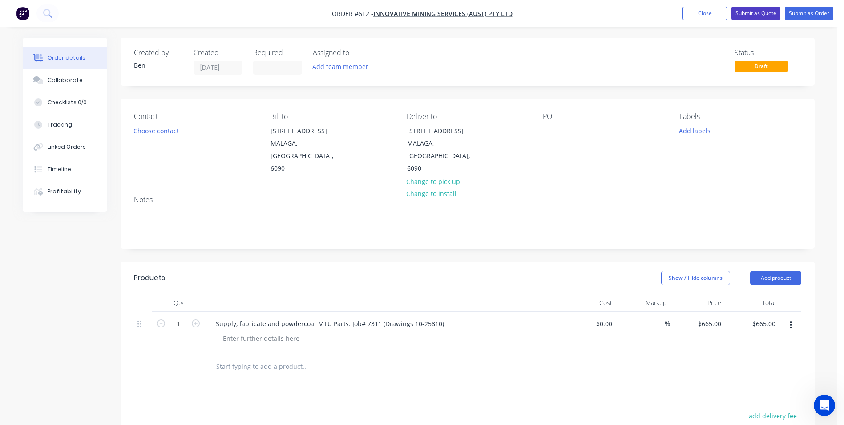
click at [755, 17] on button "Submit as Quote" at bounding box center [756, 13] width 49 height 13
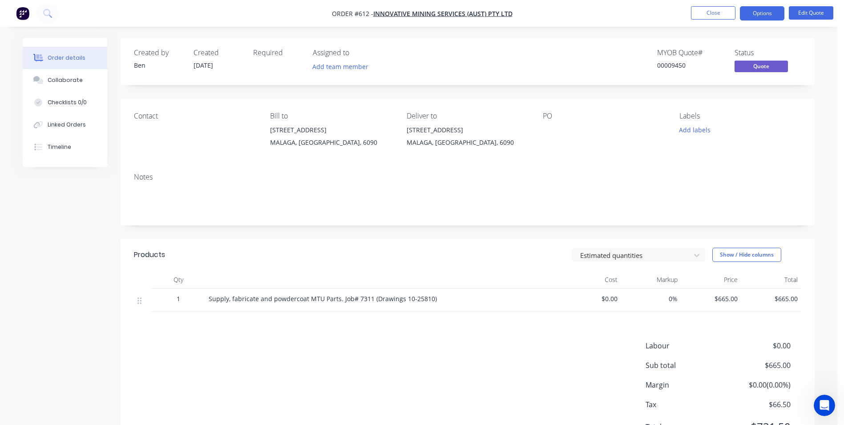
click at [754, 14] on button "Options" at bounding box center [762, 13] width 45 height 14
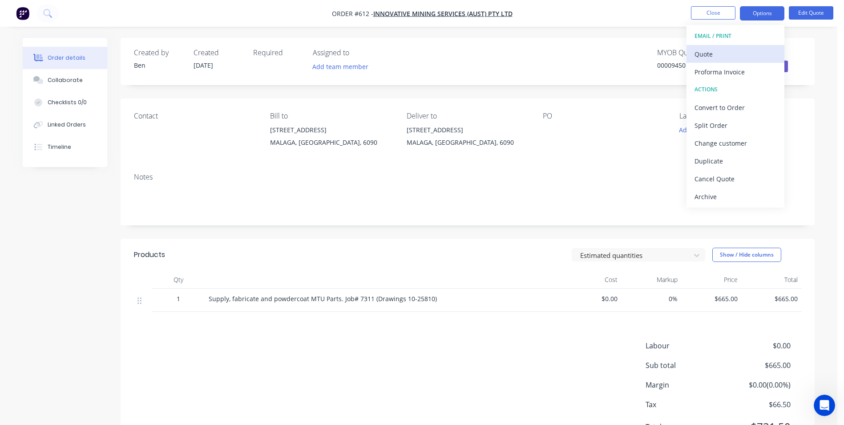
click at [734, 49] on div "Quote" at bounding box center [736, 54] width 82 height 13
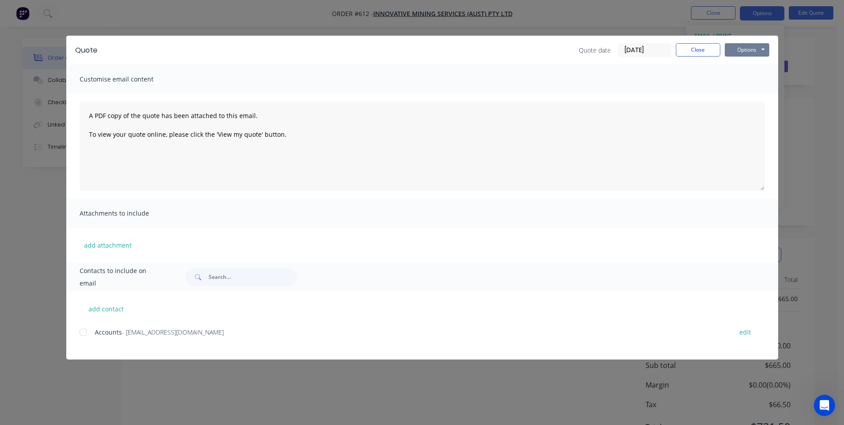
drag, startPoint x: 736, startPoint y: 46, endPoint x: 736, endPoint y: 51, distance: 4.9
click at [736, 45] on button "Options" at bounding box center [747, 49] width 45 height 13
click at [737, 62] on button "Preview" at bounding box center [753, 65] width 57 height 15
click at [698, 53] on button "Close" at bounding box center [698, 49] width 45 height 13
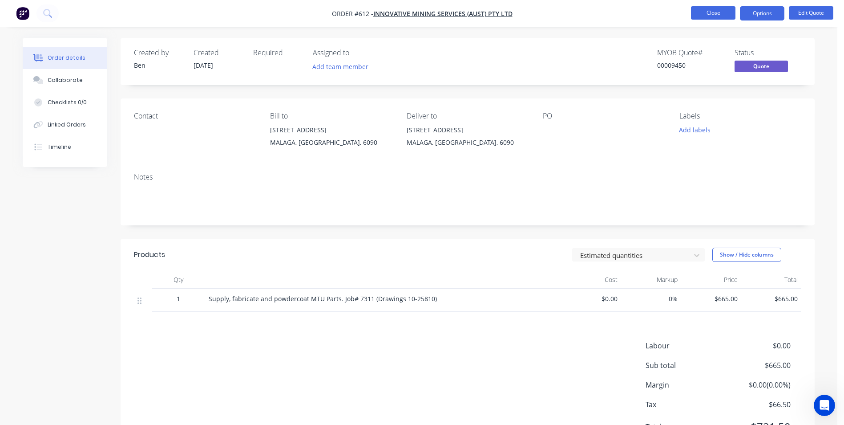
click at [702, 17] on button "Close" at bounding box center [713, 12] width 45 height 13
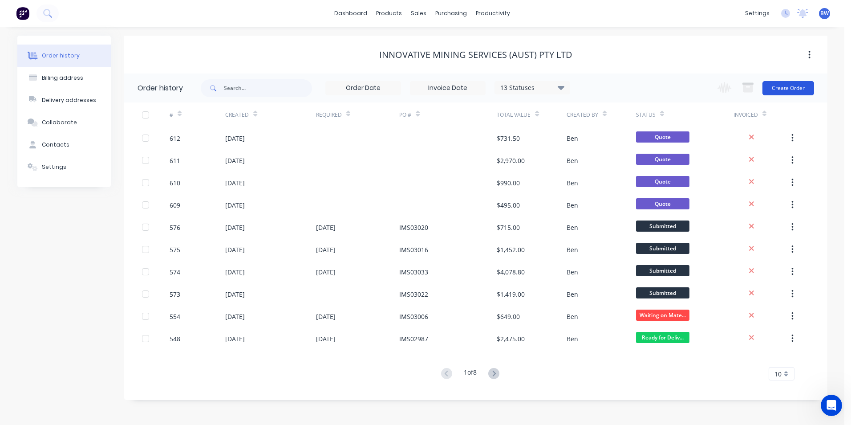
click at [804, 92] on button "Create Order" at bounding box center [789, 88] width 52 height 14
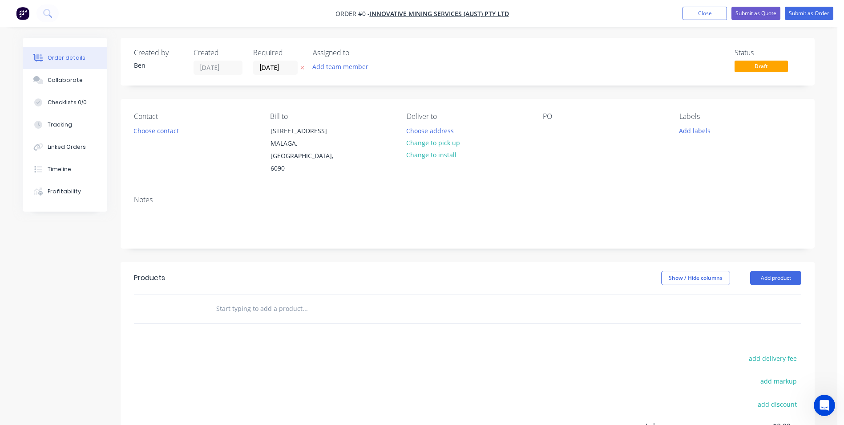
click at [303, 66] on icon "button" at bounding box center [302, 67] width 4 height 5
click at [434, 133] on button "Choose address" at bounding box center [430, 130] width 57 height 12
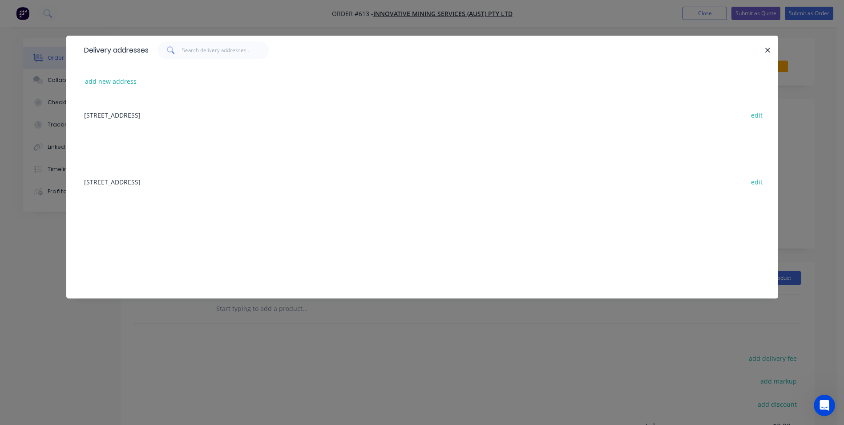
click at [244, 111] on div "[STREET_ADDRESS] edit" at bounding box center [423, 114] width 686 height 33
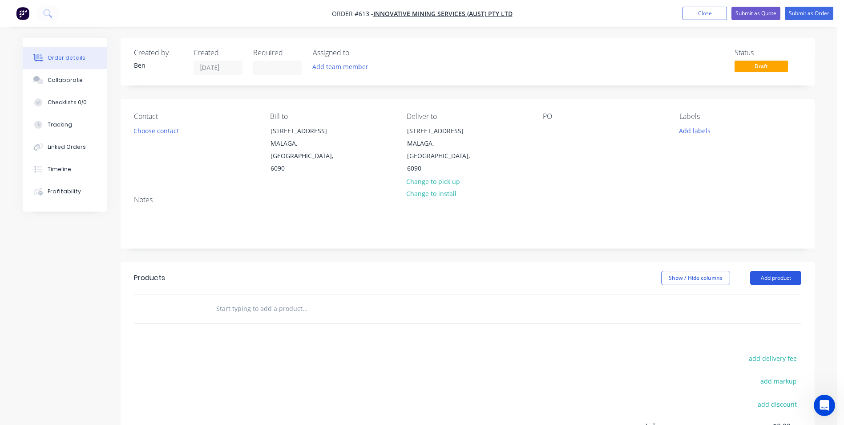
click at [790, 271] on button "Add product" at bounding box center [776, 278] width 51 height 14
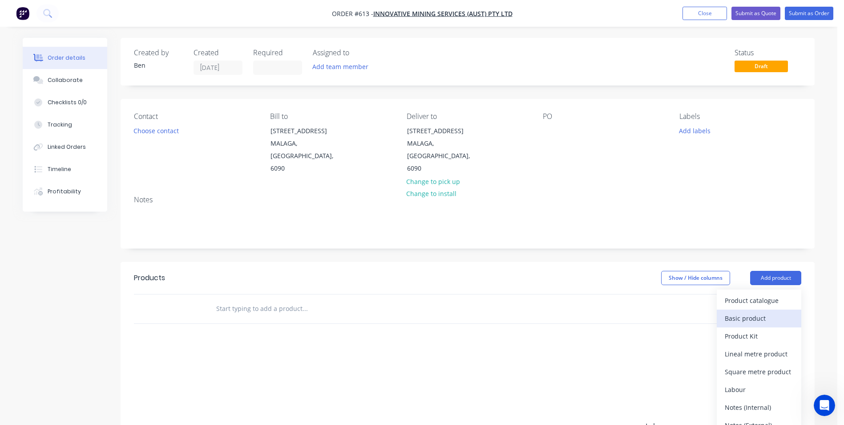
click at [734, 309] on button "Basic product" at bounding box center [759, 318] width 85 height 18
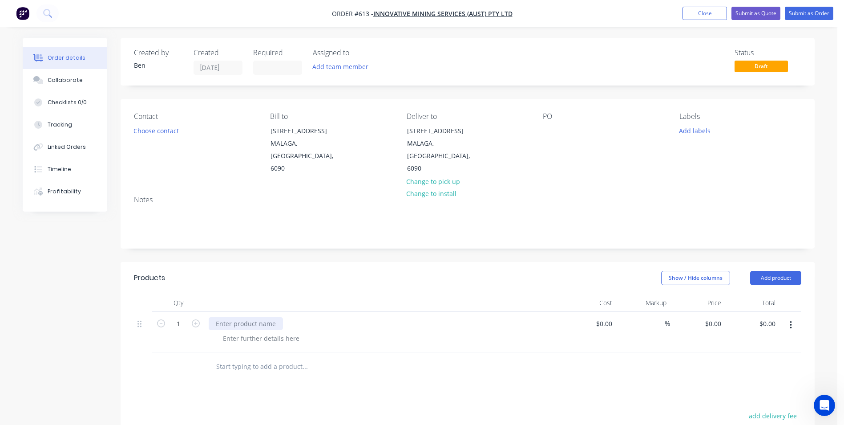
click at [245, 317] on div at bounding box center [246, 323] width 74 height 13
paste div
click at [376, 317] on div "Supply, fabricate and powdercoat MTU Parts. Job# 7298 (Drawings 10-25805)" at bounding box center [330, 323] width 243 height 13
click at [433, 317] on div "Supply, fabricate and powdercoat MTU Parts. Job# 7321 (Drawings 10-25805)" at bounding box center [330, 323] width 243 height 13
click at [720, 317] on input "0" at bounding box center [720, 323] width 10 height 13
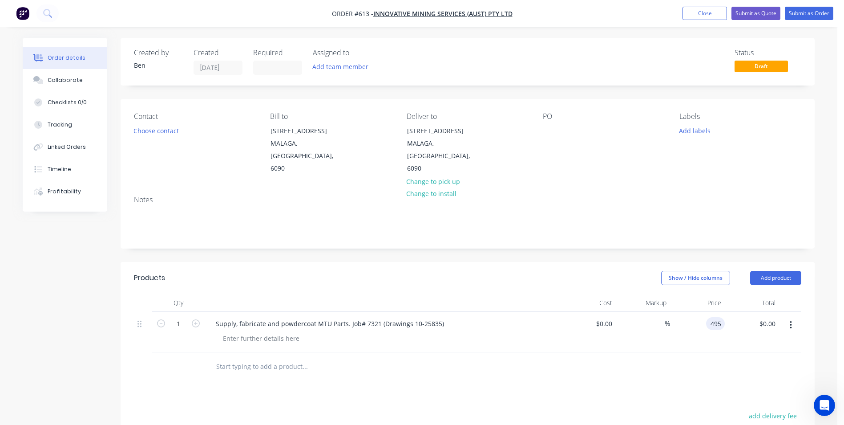
type input "$495.00"
click at [590, 369] on div "Products Show / Hide columns Add product Qty Cost Markup Price Total 1 Supply, …" at bounding box center [468, 428] width 694 height 333
click at [751, 11] on button "Submit as Quote" at bounding box center [756, 13] width 49 height 13
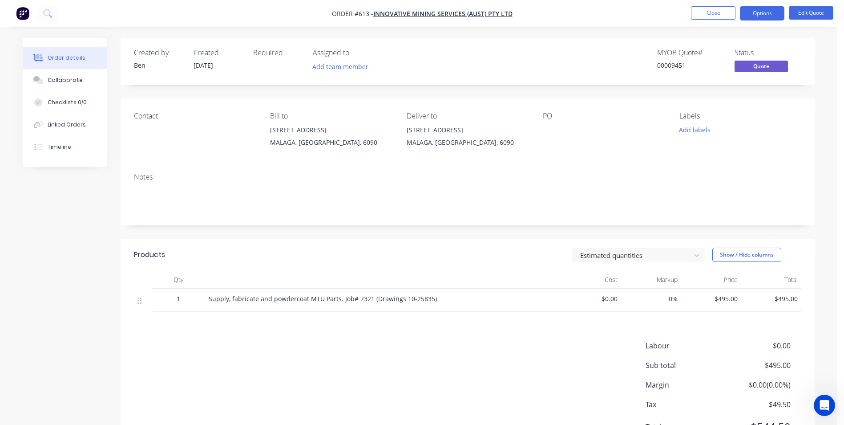
click at [751, 11] on button "Options" at bounding box center [762, 13] width 45 height 14
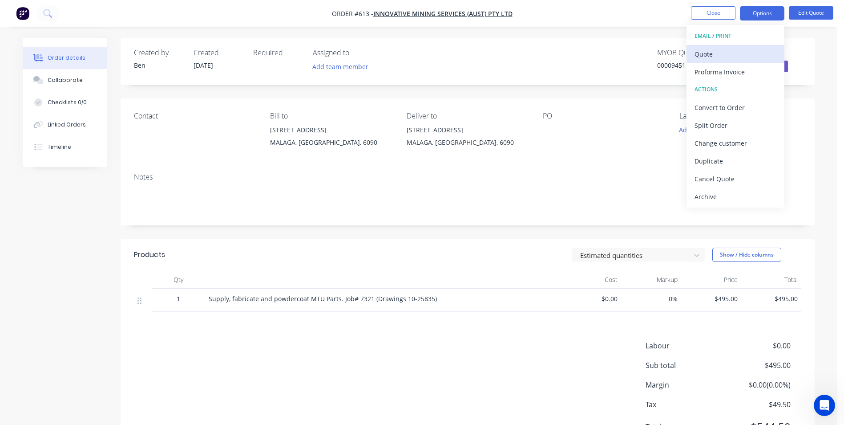
click at [749, 46] on button "Quote" at bounding box center [736, 54] width 98 height 18
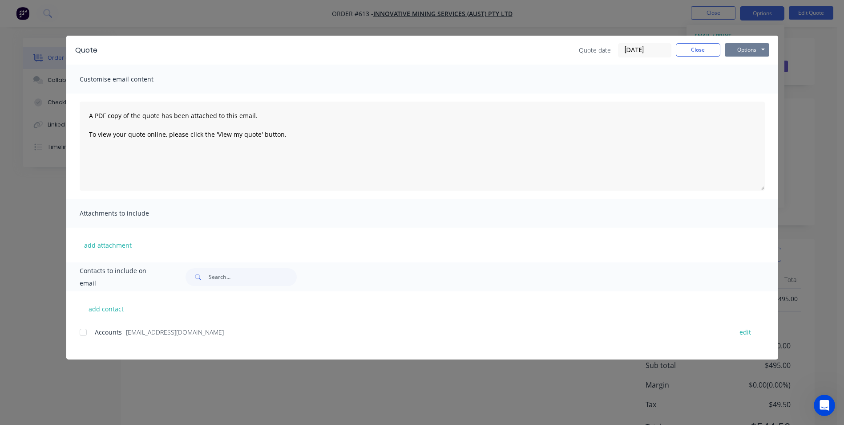
click at [751, 46] on button "Options" at bounding box center [747, 49] width 45 height 13
click at [750, 70] on button "Preview" at bounding box center [753, 65] width 57 height 15
click at [690, 51] on button "Close" at bounding box center [698, 49] width 45 height 13
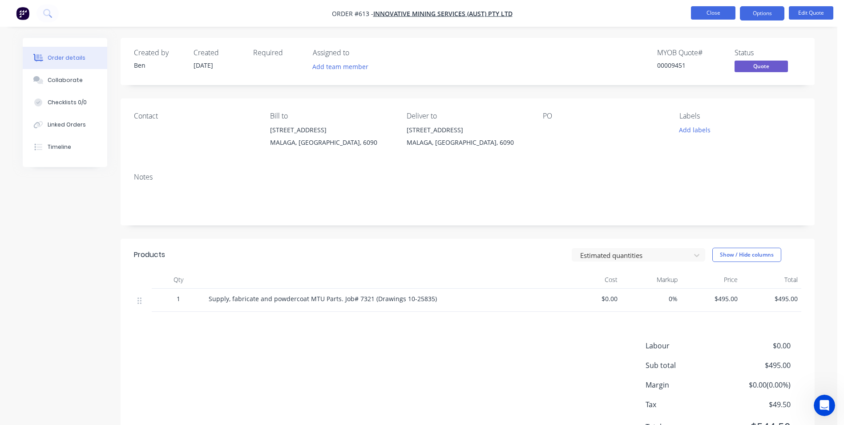
click at [714, 19] on button "Close" at bounding box center [713, 12] width 45 height 13
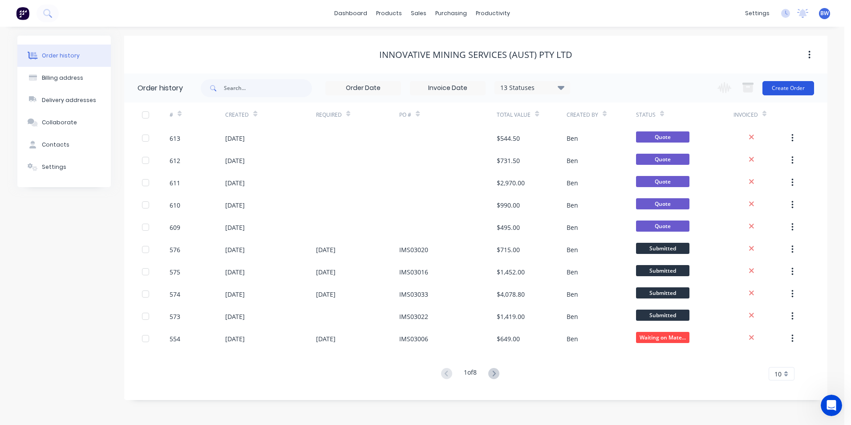
click at [791, 88] on button "Create Order" at bounding box center [789, 88] width 52 height 14
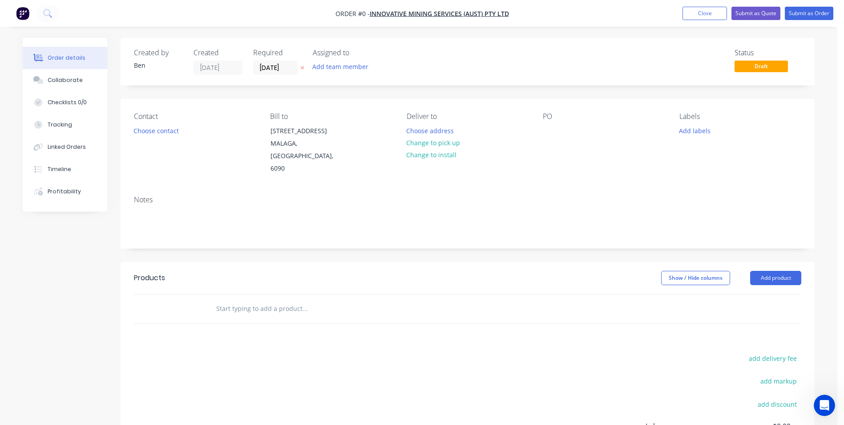
click at [301, 66] on icon "button" at bounding box center [303, 68] width 4 height 4
click at [441, 128] on button "Choose address" at bounding box center [430, 130] width 57 height 12
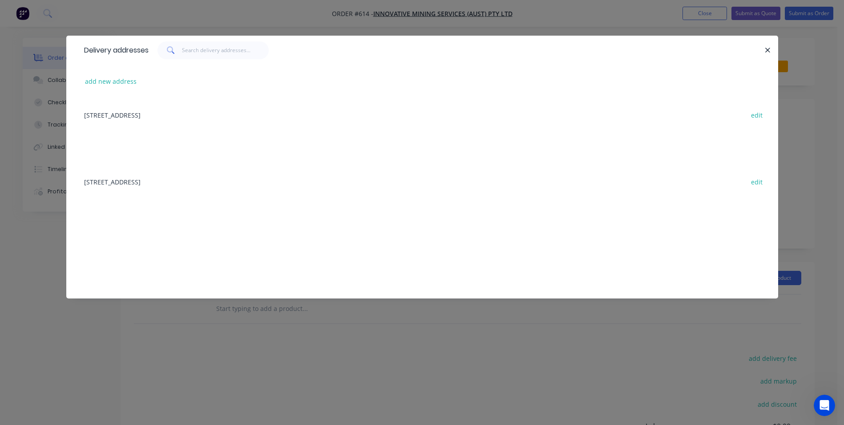
click at [203, 117] on div "[STREET_ADDRESS] edit" at bounding box center [423, 114] width 686 height 33
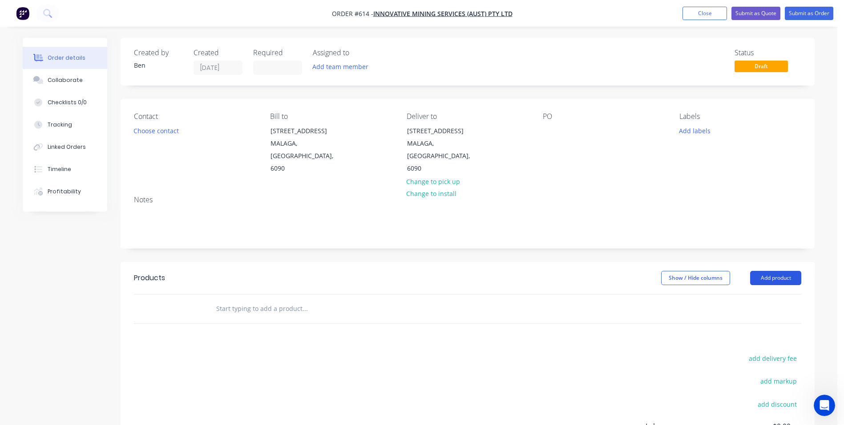
click at [774, 271] on button "Add product" at bounding box center [776, 278] width 51 height 14
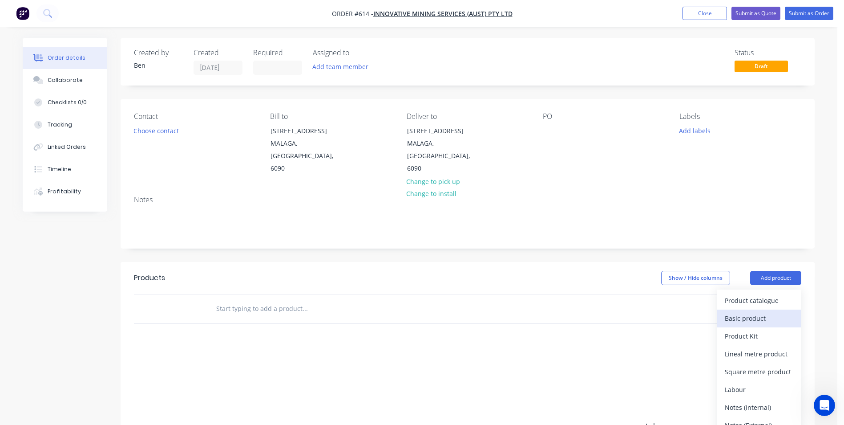
click at [760, 312] on div "Basic product" at bounding box center [759, 318] width 69 height 13
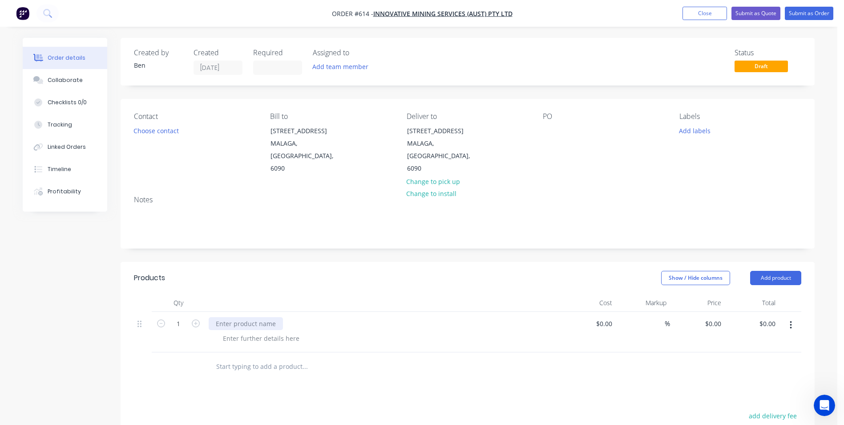
click at [227, 317] on div at bounding box center [246, 323] width 74 height 13
paste div
click at [311, 317] on div "Supply, fabricate and HDG G1M Mobile skid Cage." at bounding box center [290, 323] width 163 height 13
click at [294, 317] on div "Supply, fabricate and HDG G1M Mobile skid Cage." at bounding box center [290, 323] width 163 height 13
click at [716, 317] on input "0" at bounding box center [715, 323] width 20 height 13
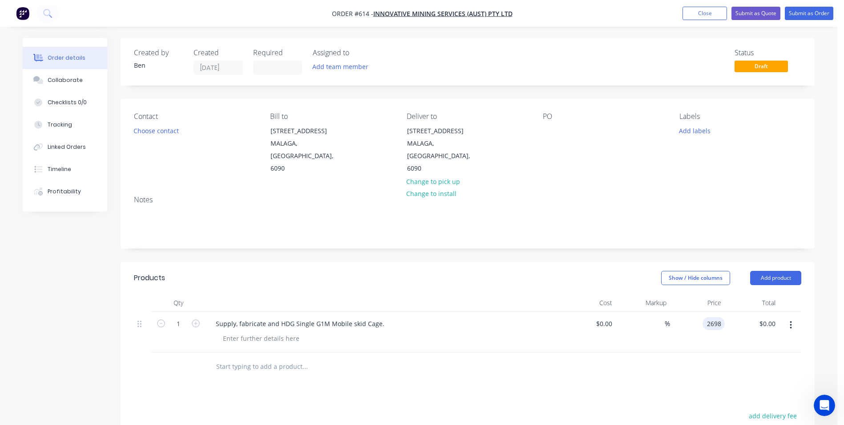
type input "$2,698.00"
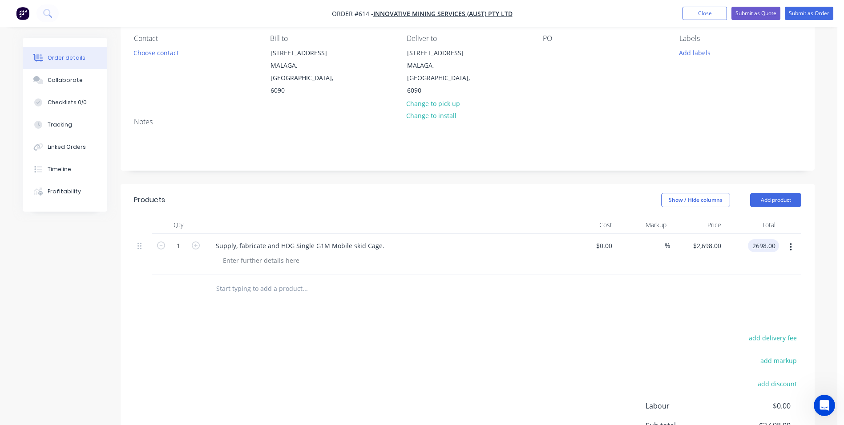
scroll to position [89, 0]
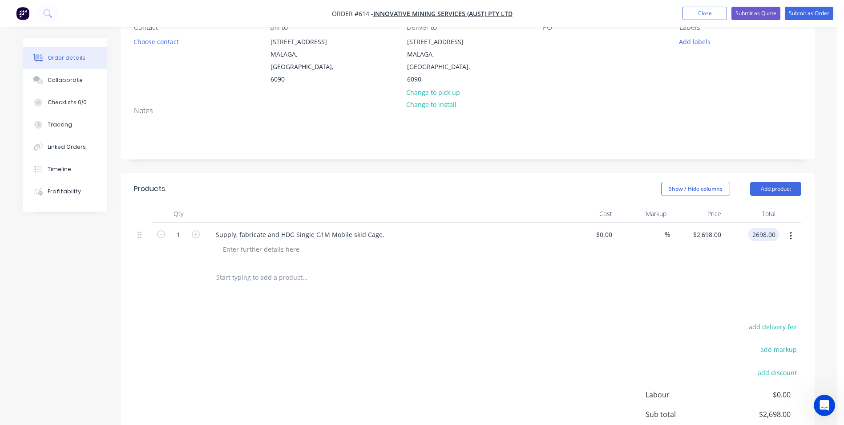
type input "$2,698.00"
click at [512, 337] on div "add delivery fee add markup add discount Labour $0.00 Sub total $2,698.00 Margi…" at bounding box center [468, 407] width 668 height 172
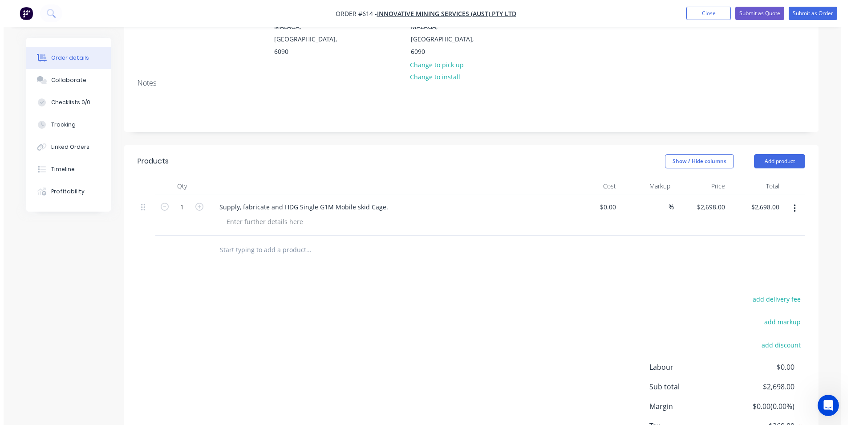
scroll to position [0, 0]
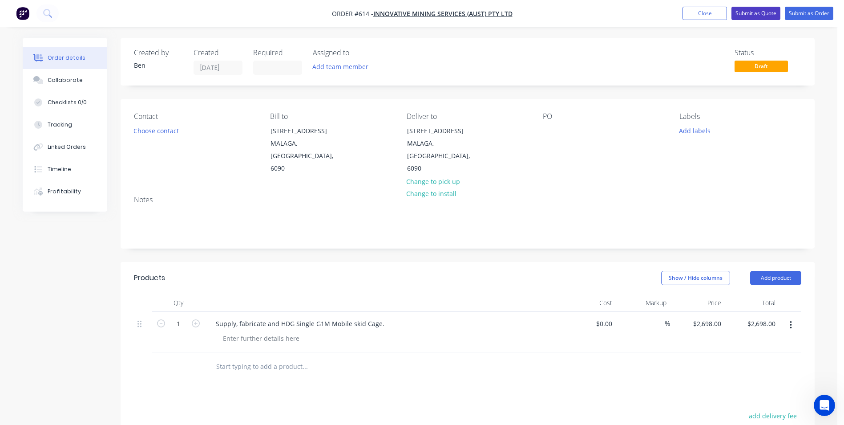
click at [750, 18] on button "Submit as Quote" at bounding box center [756, 13] width 49 height 13
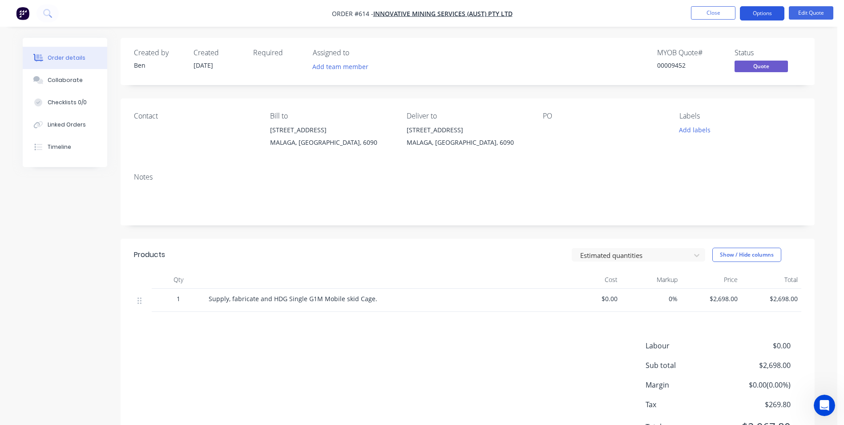
click at [756, 18] on button "Options" at bounding box center [762, 13] width 45 height 14
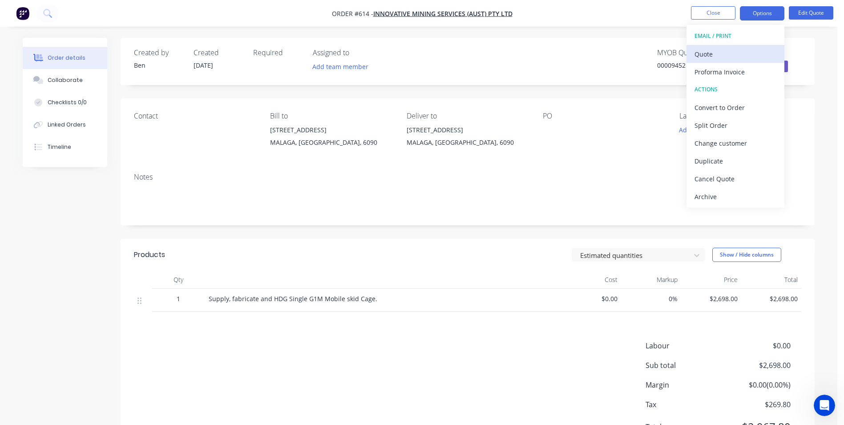
click at [728, 54] on div "Quote" at bounding box center [736, 54] width 82 height 13
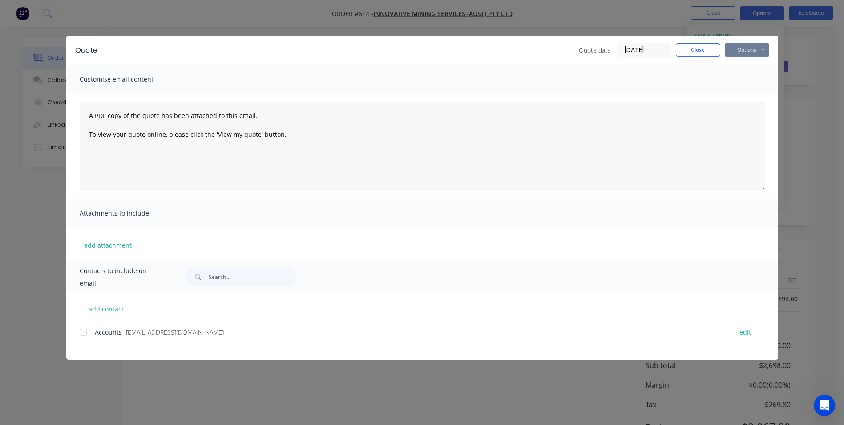
click at [732, 51] on button "Options" at bounding box center [747, 49] width 45 height 13
click at [736, 68] on button "Preview" at bounding box center [753, 65] width 57 height 15
click at [696, 44] on button "Close" at bounding box center [698, 49] width 45 height 13
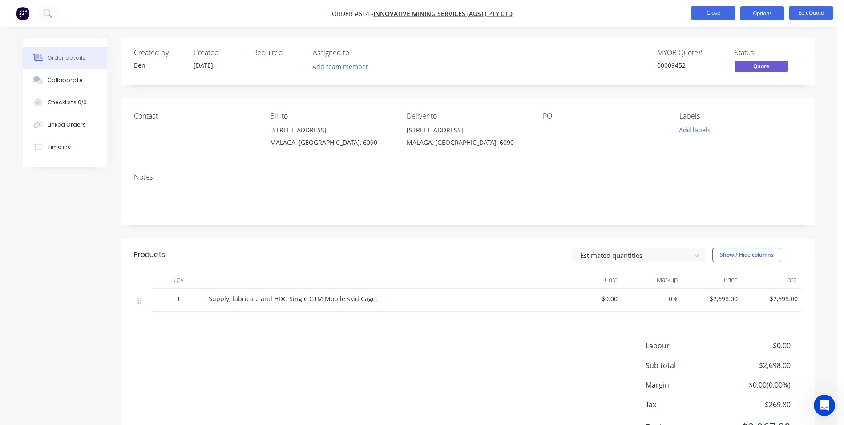
click at [719, 7] on button "Close" at bounding box center [713, 12] width 45 height 13
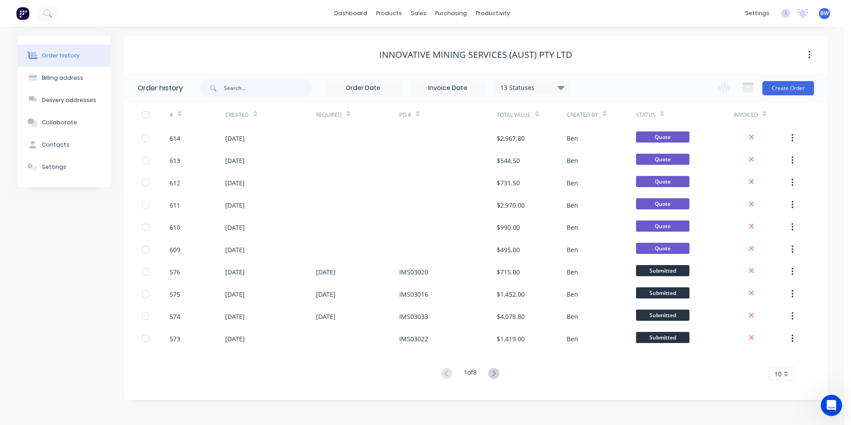
click at [827, 17] on span "BW" at bounding box center [824, 13] width 8 height 8
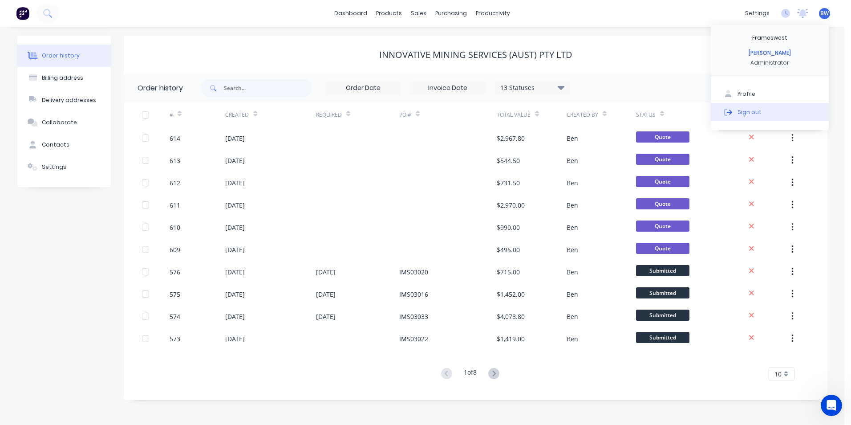
click at [766, 110] on button "Sign out" at bounding box center [770, 112] width 118 height 18
